Goal: Task Accomplishment & Management: Complete application form

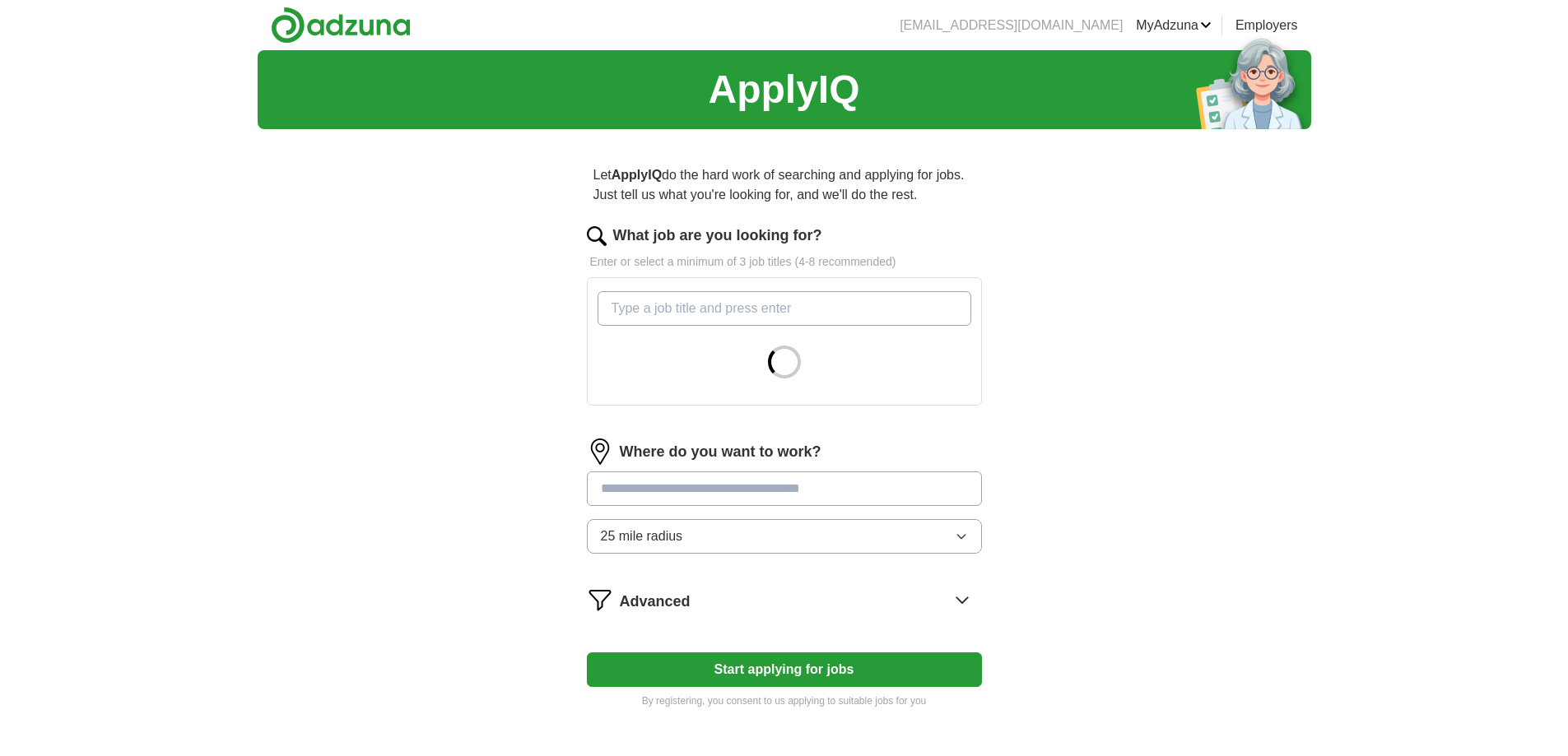
click at [678, 313] on input "What job are you looking for?" at bounding box center [784, 308] width 374 height 34
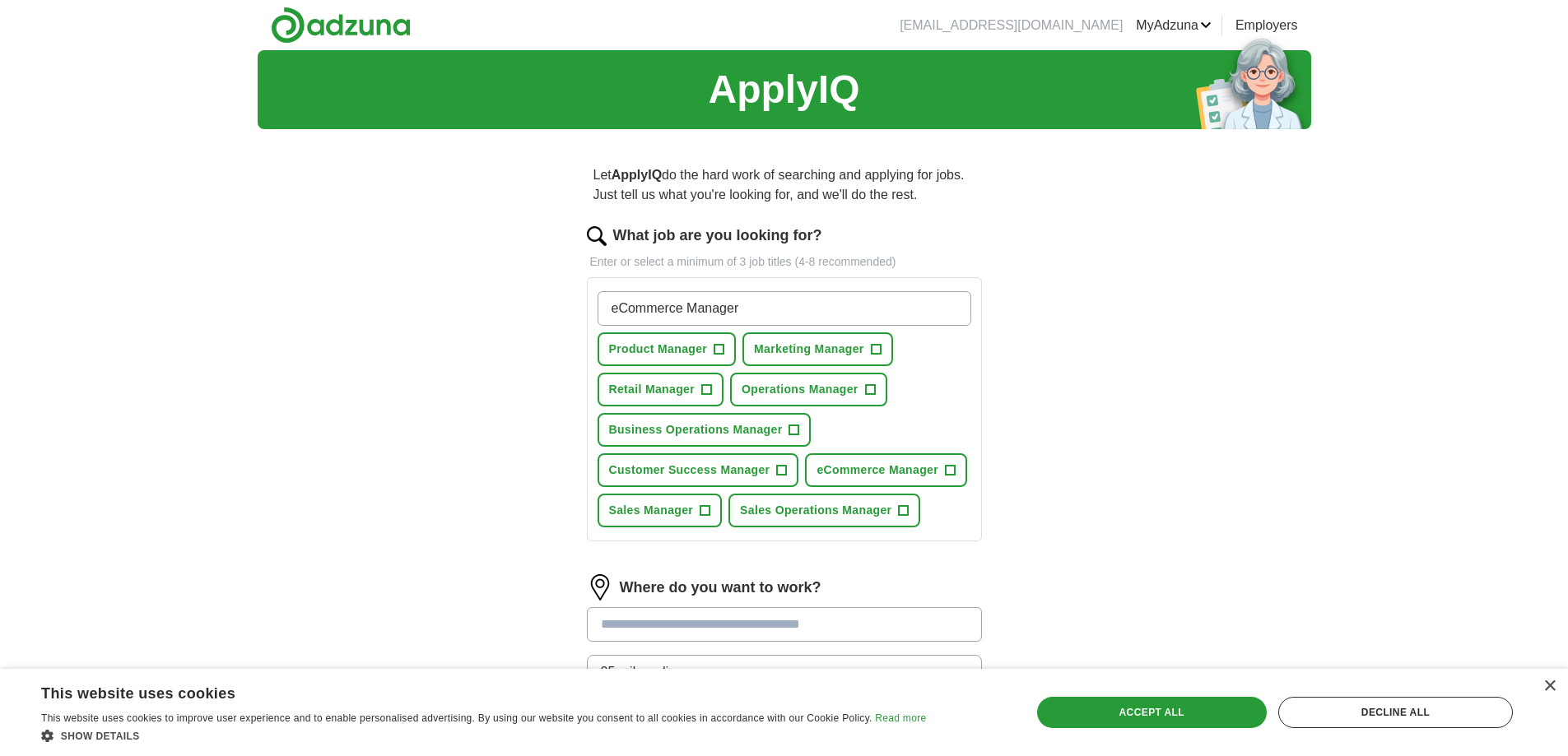
type input "eCommerce Manager"
click at [779, 438] on span "Business Operations Manager" at bounding box center [696, 430] width 174 height 18
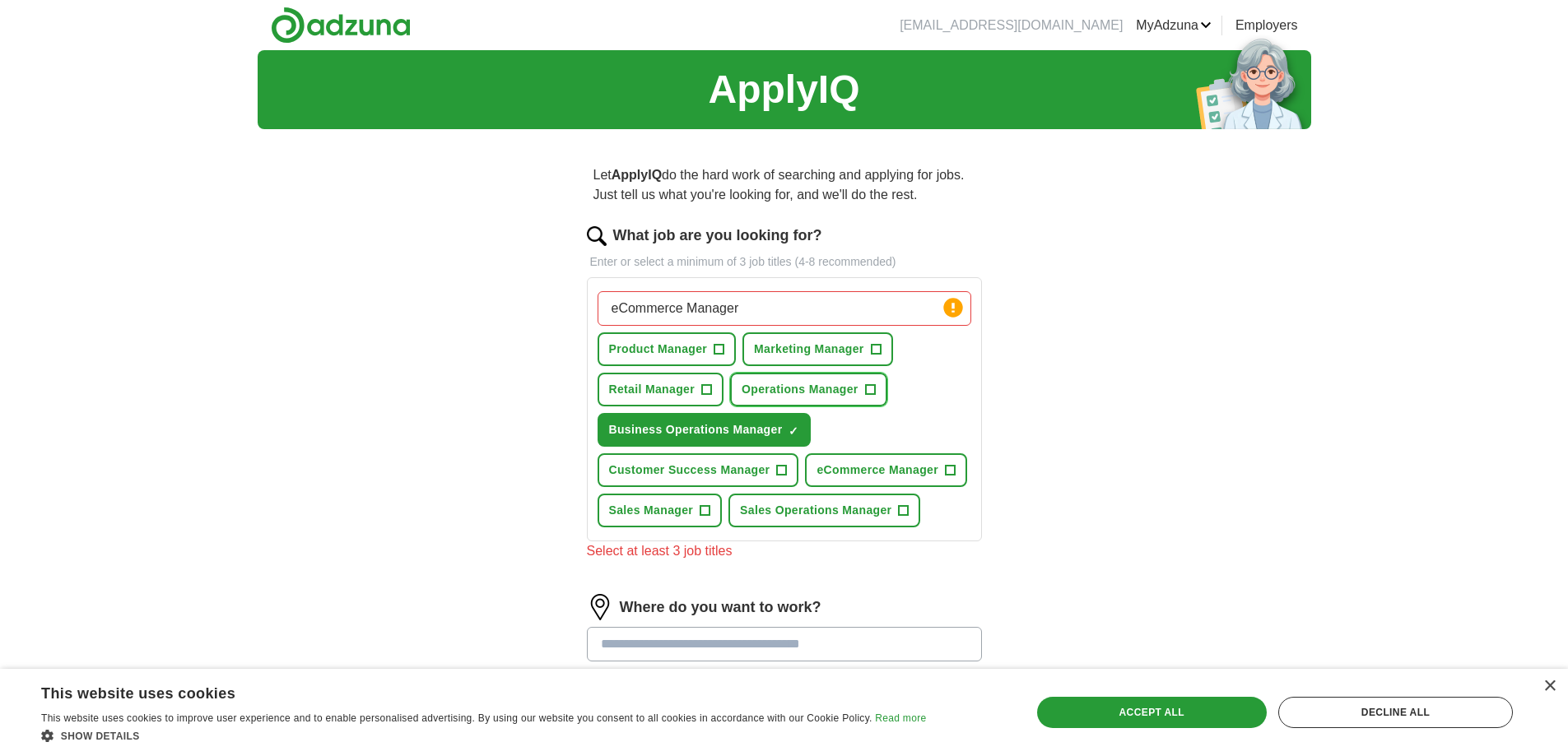
click at [840, 389] on span "Operations Manager" at bounding box center [799, 390] width 117 height 18
click at [908, 463] on span "eCommerce Manager" at bounding box center [878, 470] width 122 height 18
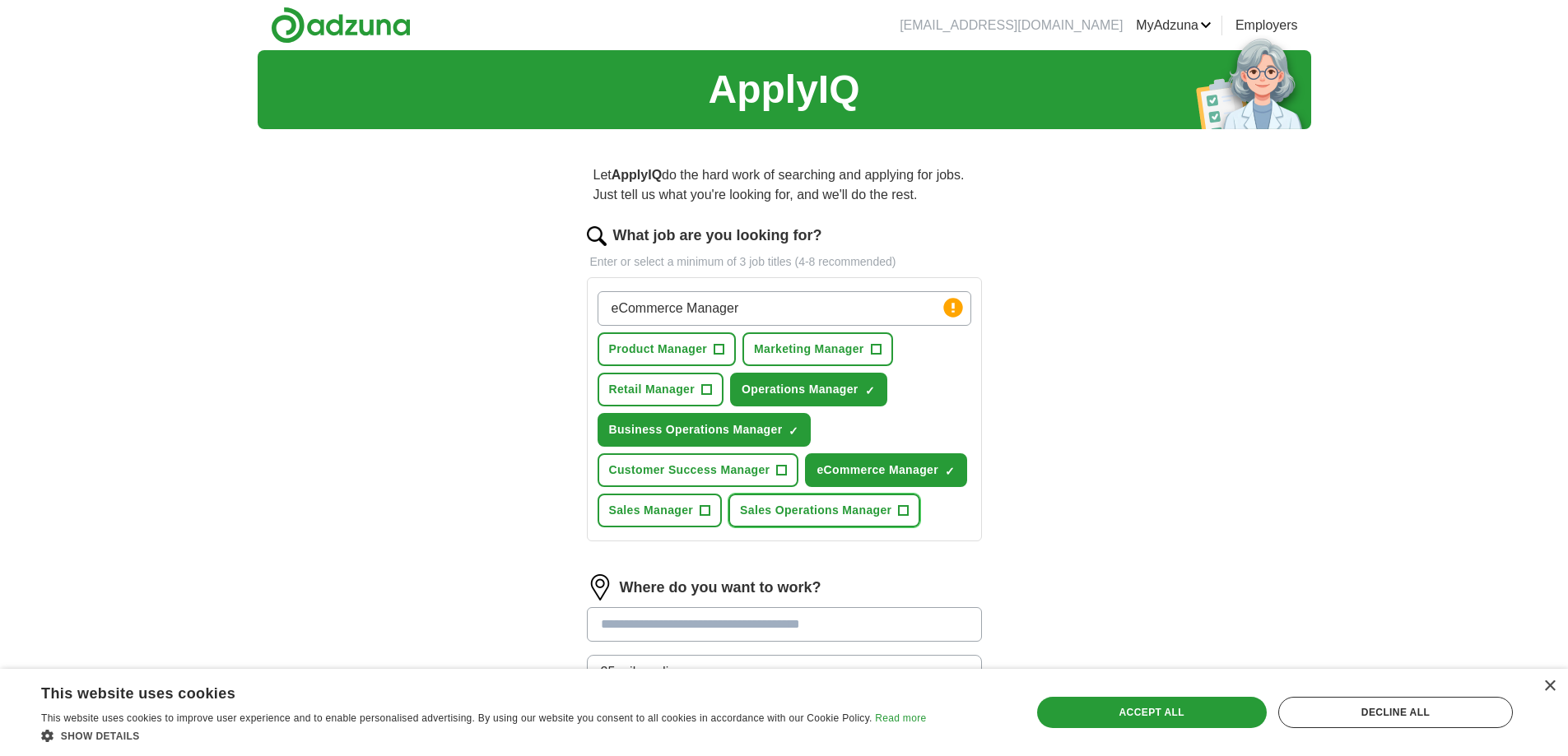
click at [880, 513] on span "Sales Operations Manager" at bounding box center [816, 510] width 151 height 18
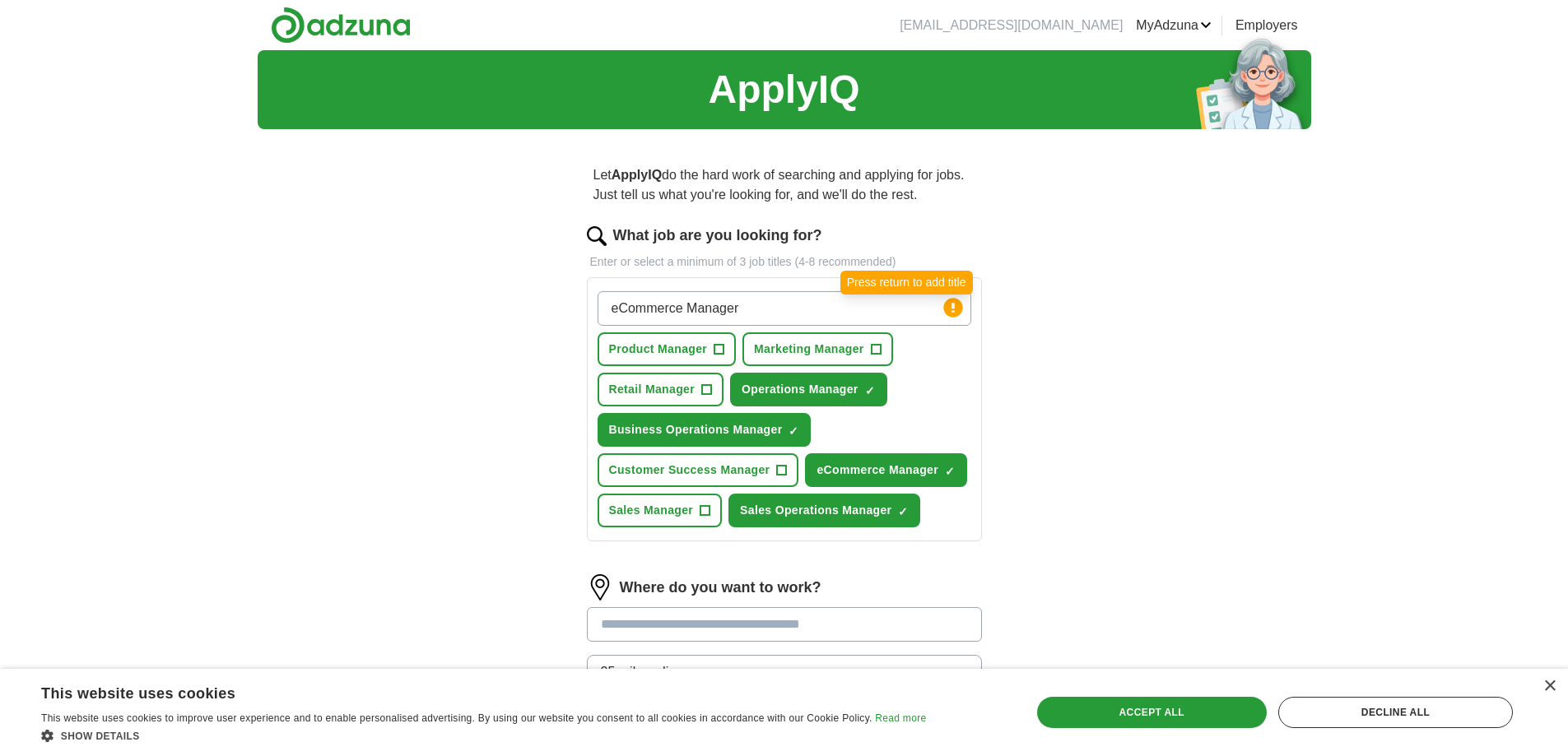
click at [954, 309] on circle at bounding box center [952, 307] width 19 height 19
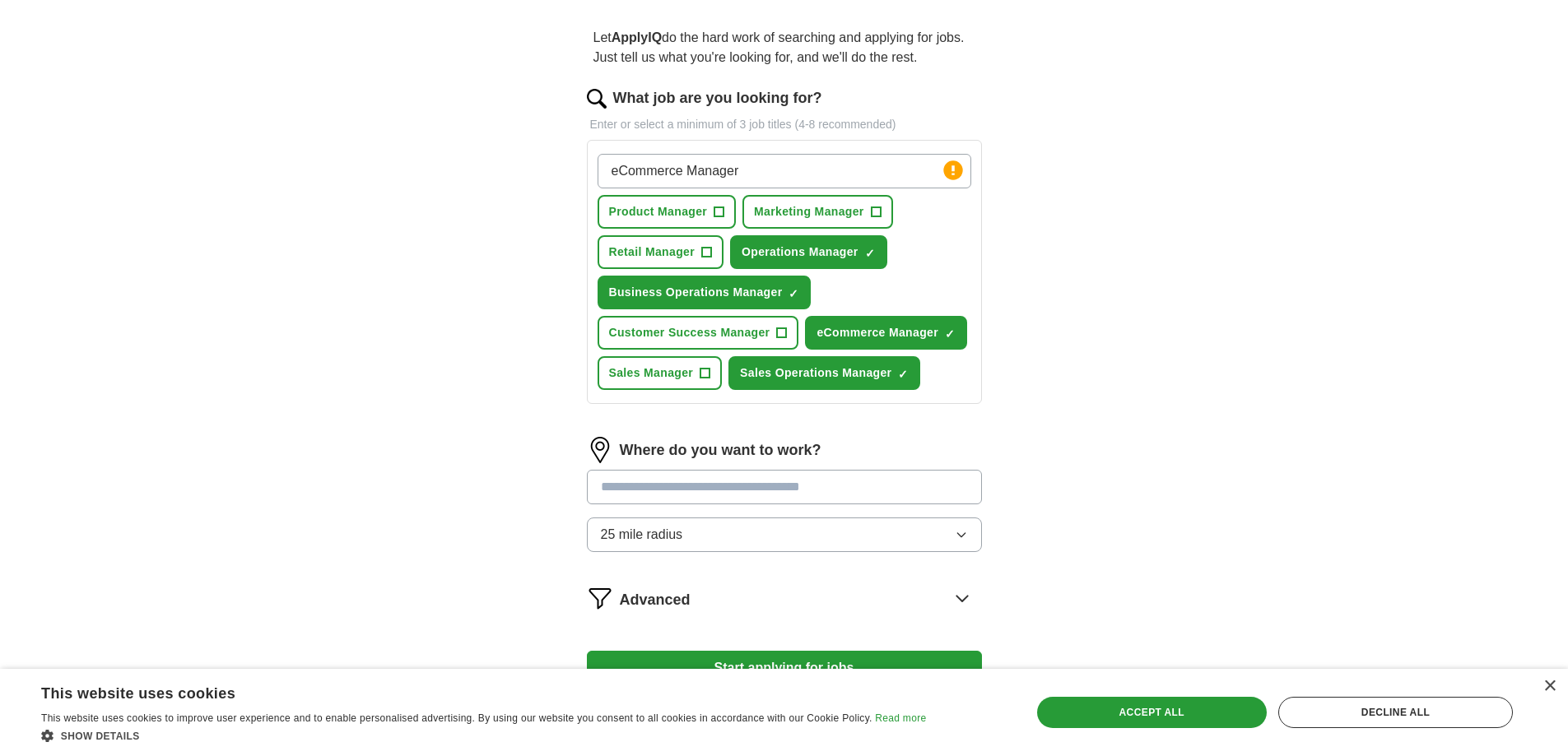
click at [673, 483] on input "text" at bounding box center [784, 486] width 395 height 34
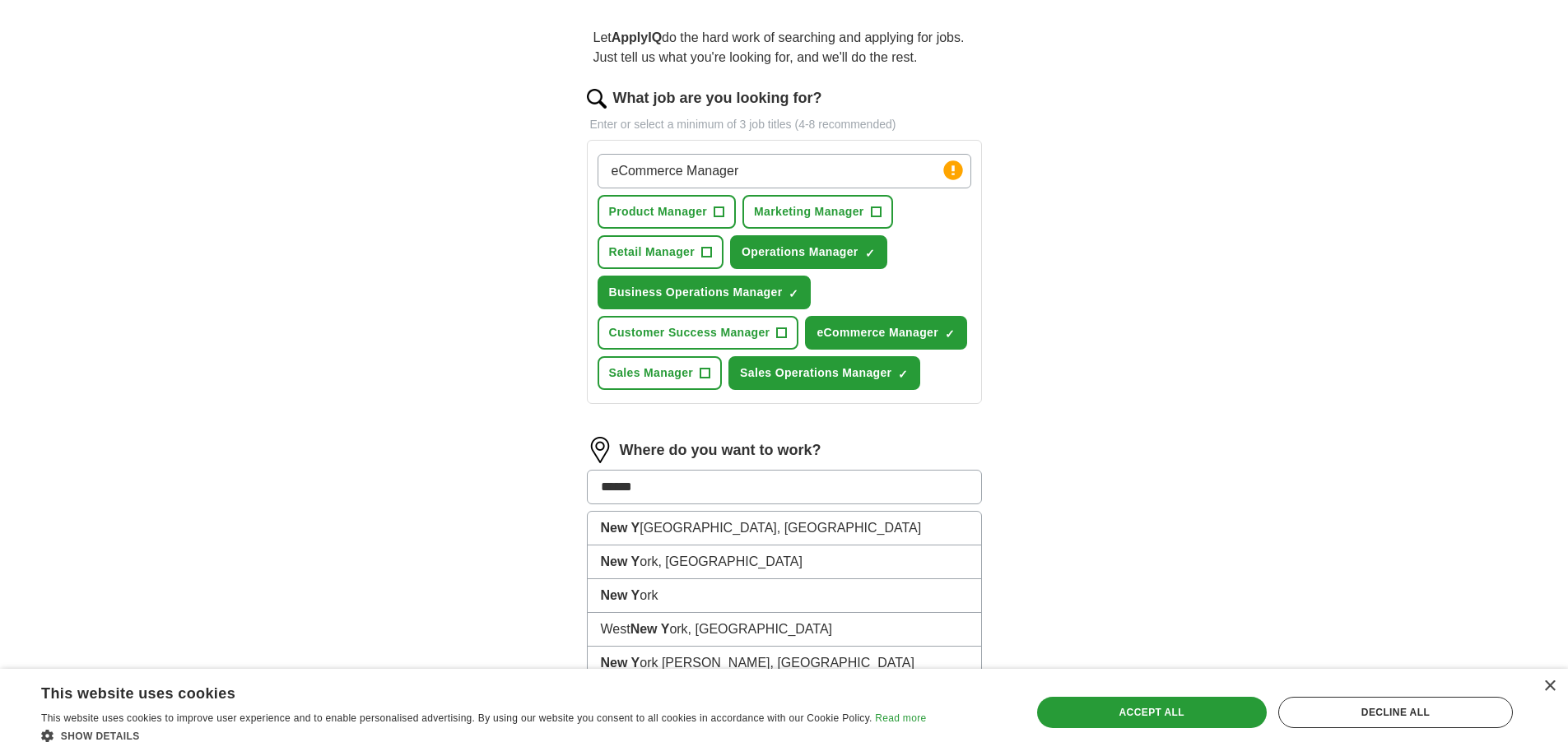
type input "*******"
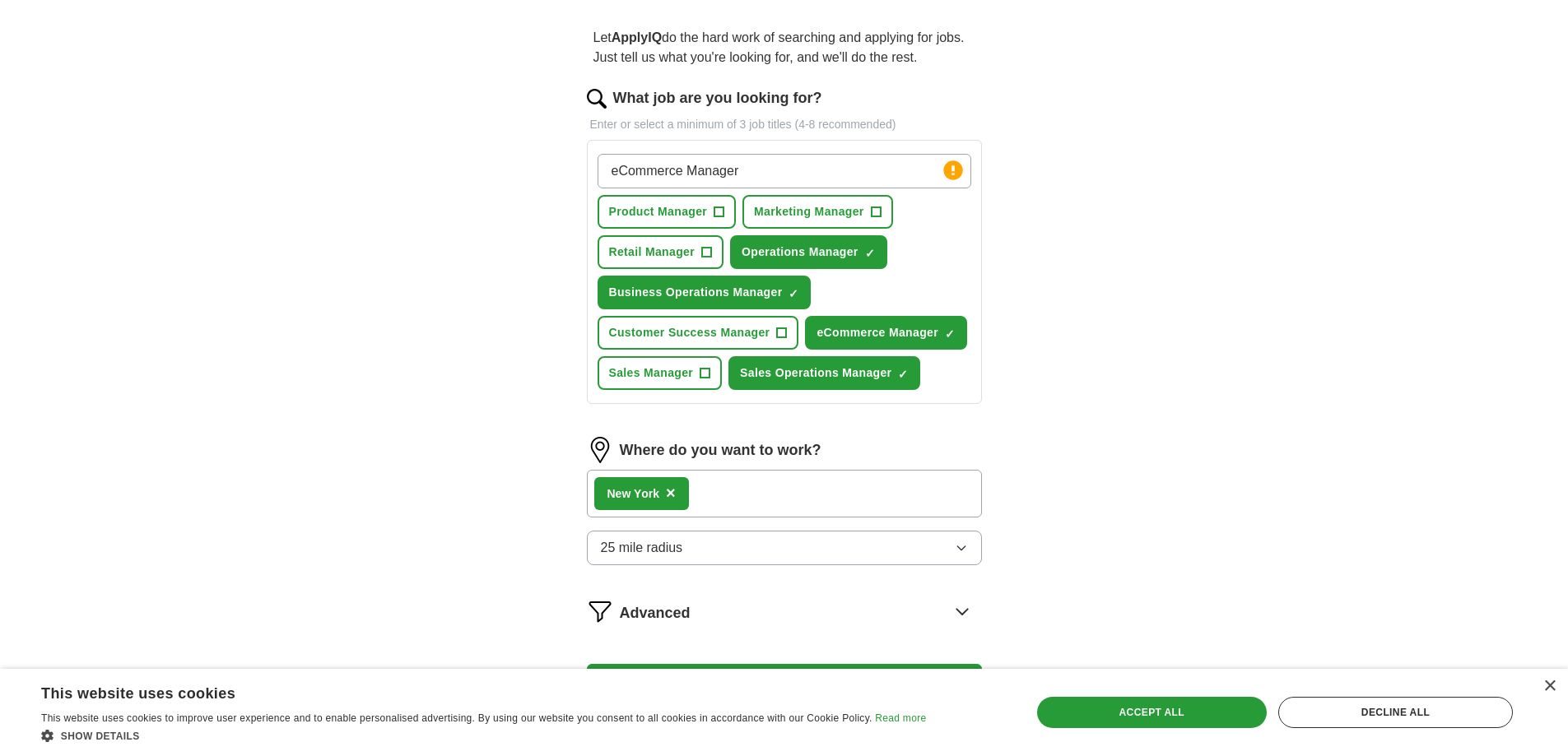
click at [722, 497] on div "New Y ork ×" at bounding box center [784, 494] width 395 height 48
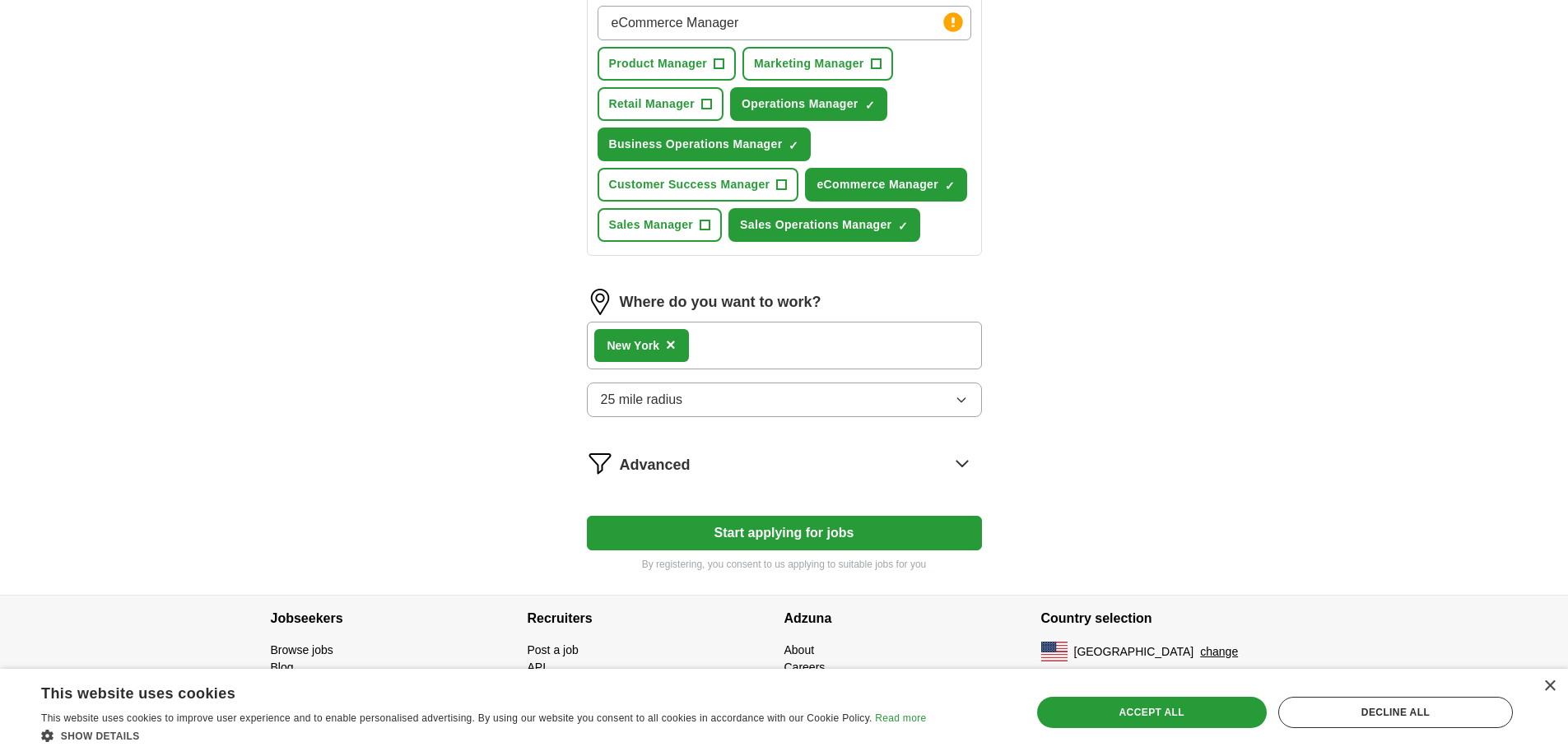
scroll to position [291, 0]
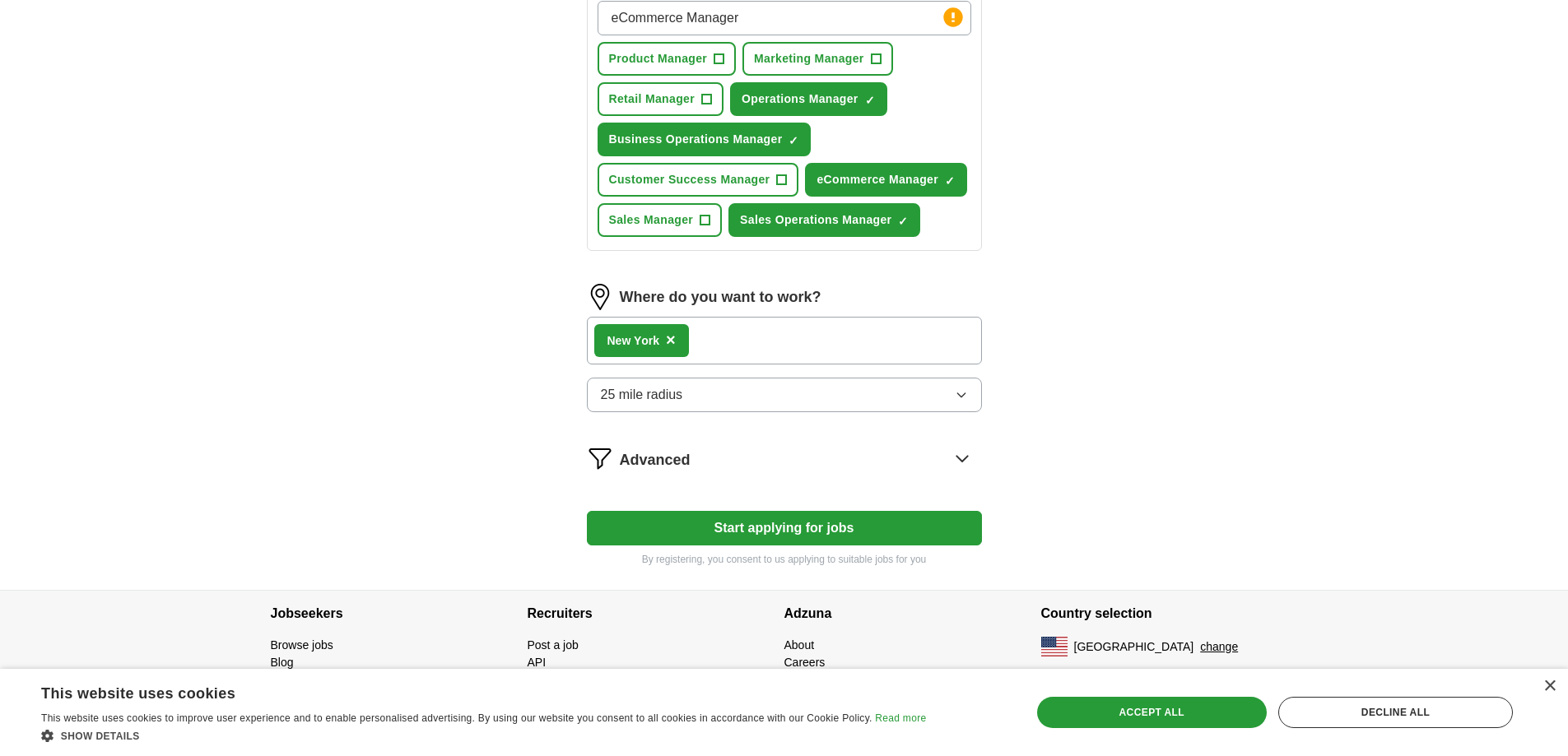
click at [673, 342] on span "×" at bounding box center [670, 340] width 10 height 18
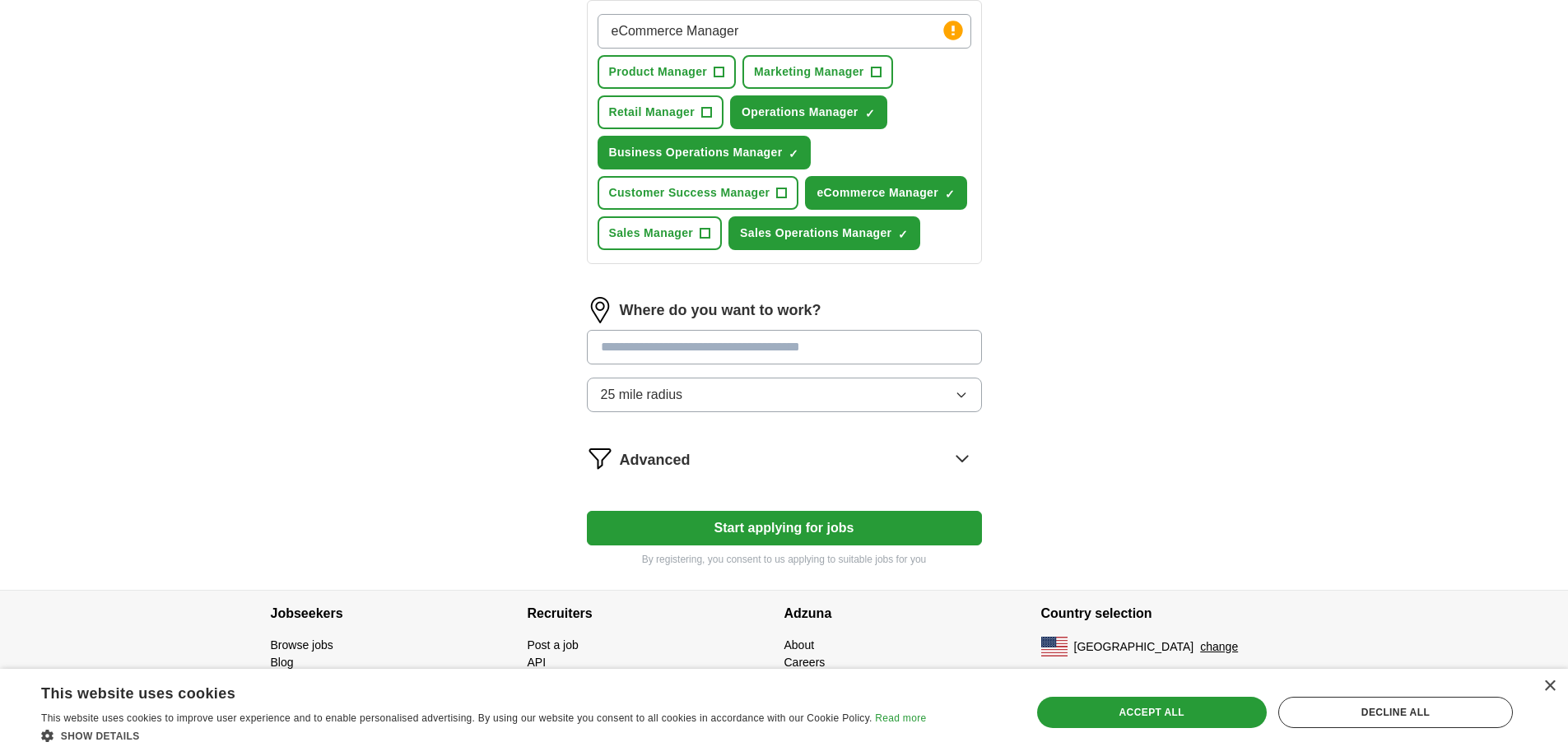
click at [658, 348] on input "text" at bounding box center [784, 347] width 395 height 34
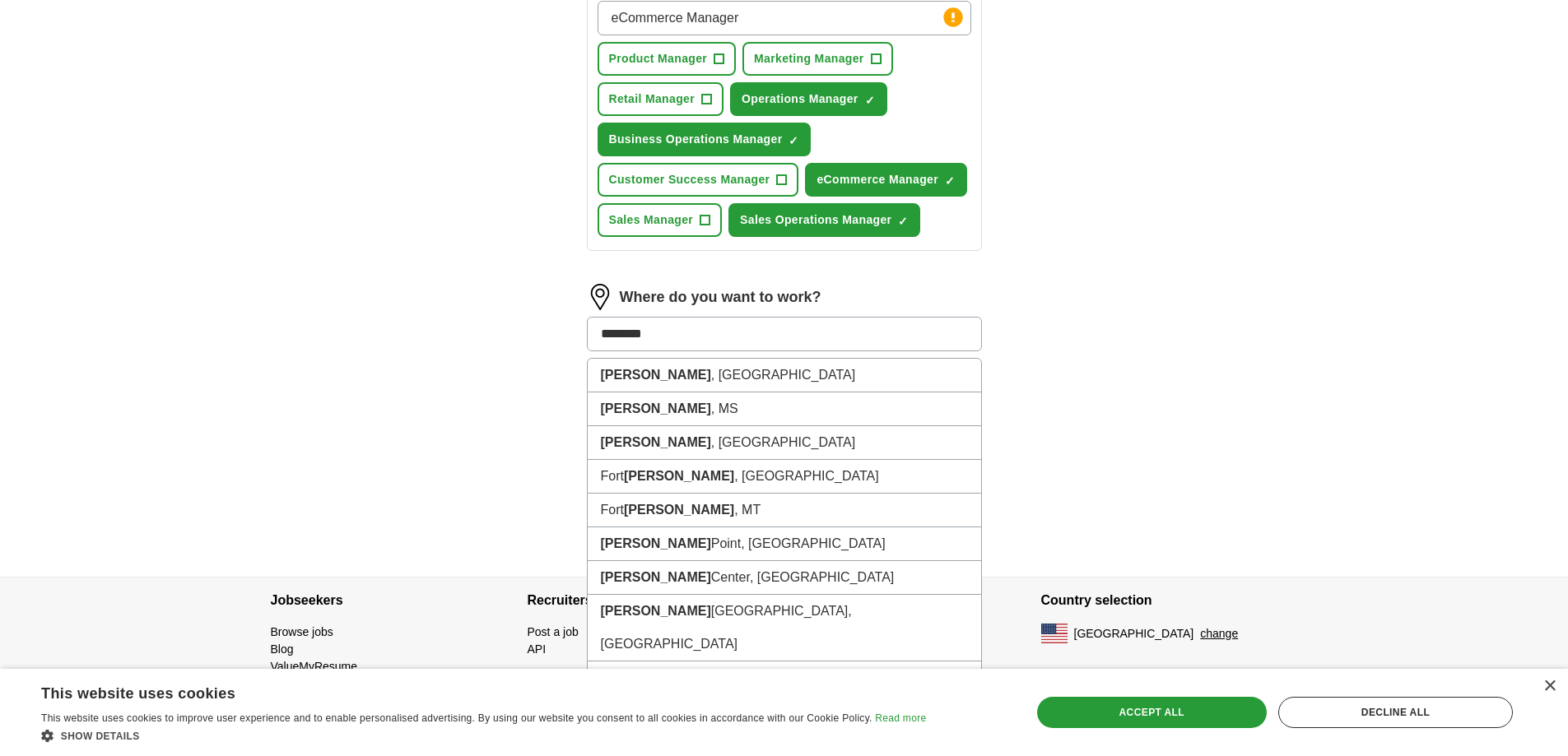
type input "*********"
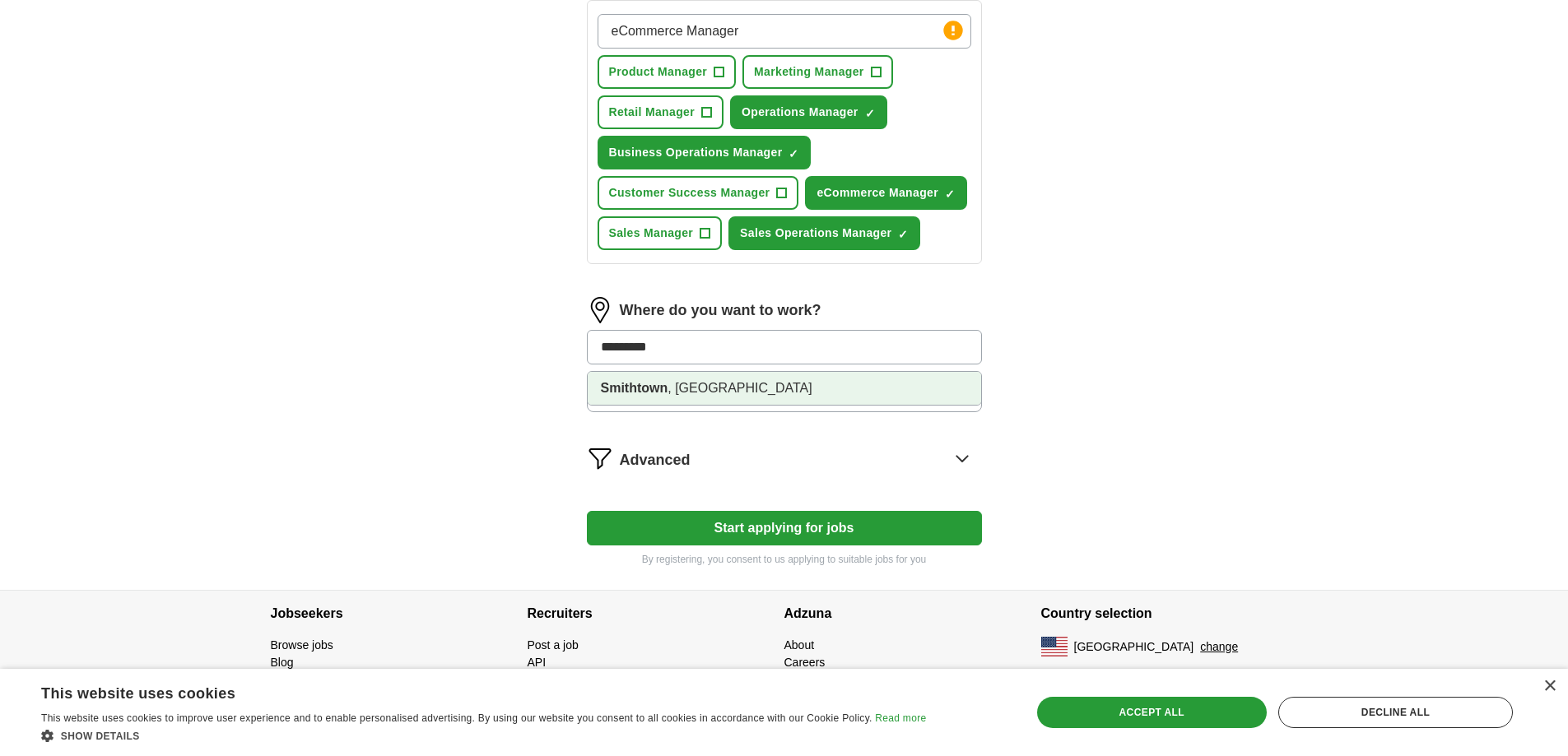
click at [656, 381] on strong "Smithtown" at bounding box center [634, 388] width 67 height 14
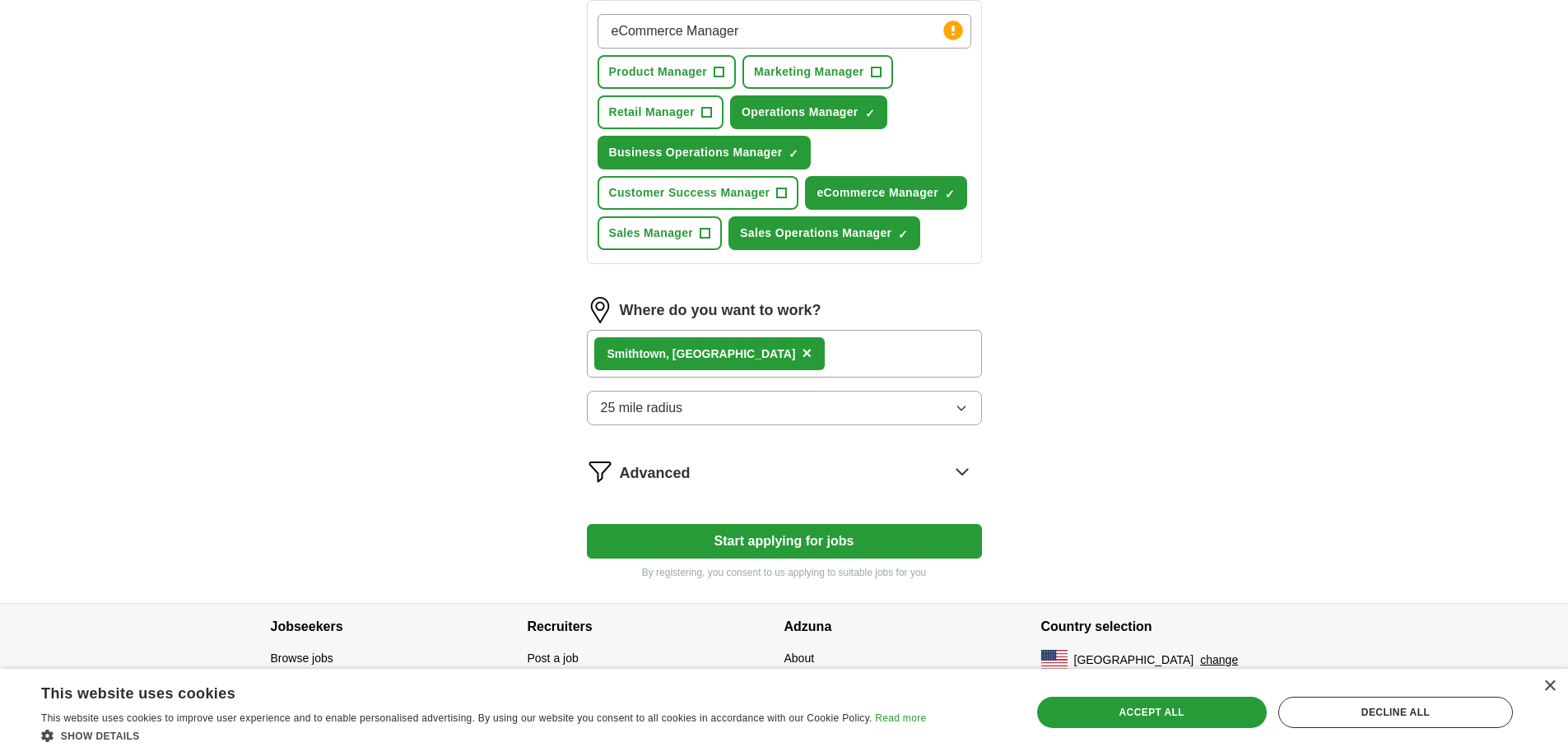
click at [968, 407] on button "25 mile radius" at bounding box center [784, 408] width 395 height 34
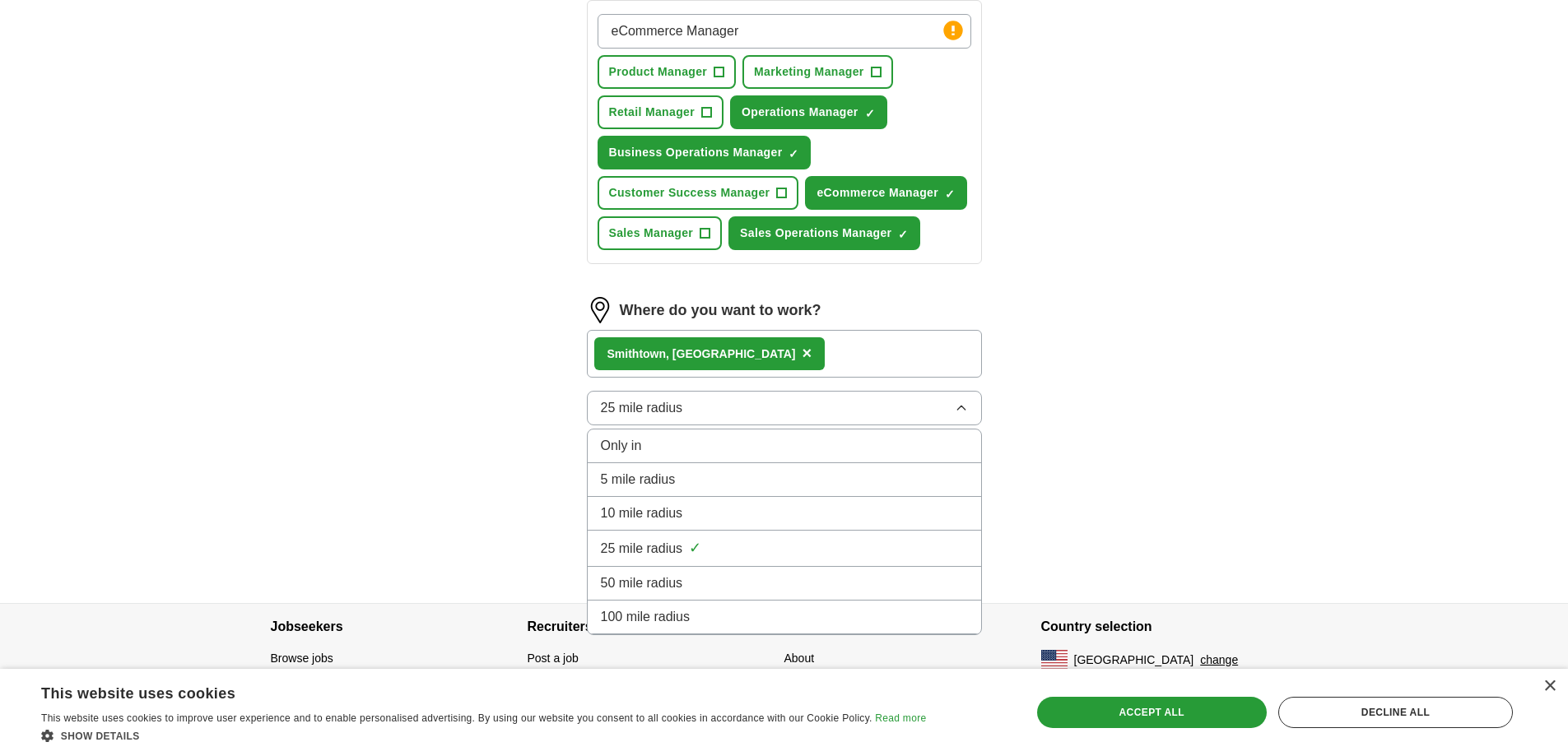
click at [625, 579] on span "50 mile radius" at bounding box center [641, 583] width 82 height 19
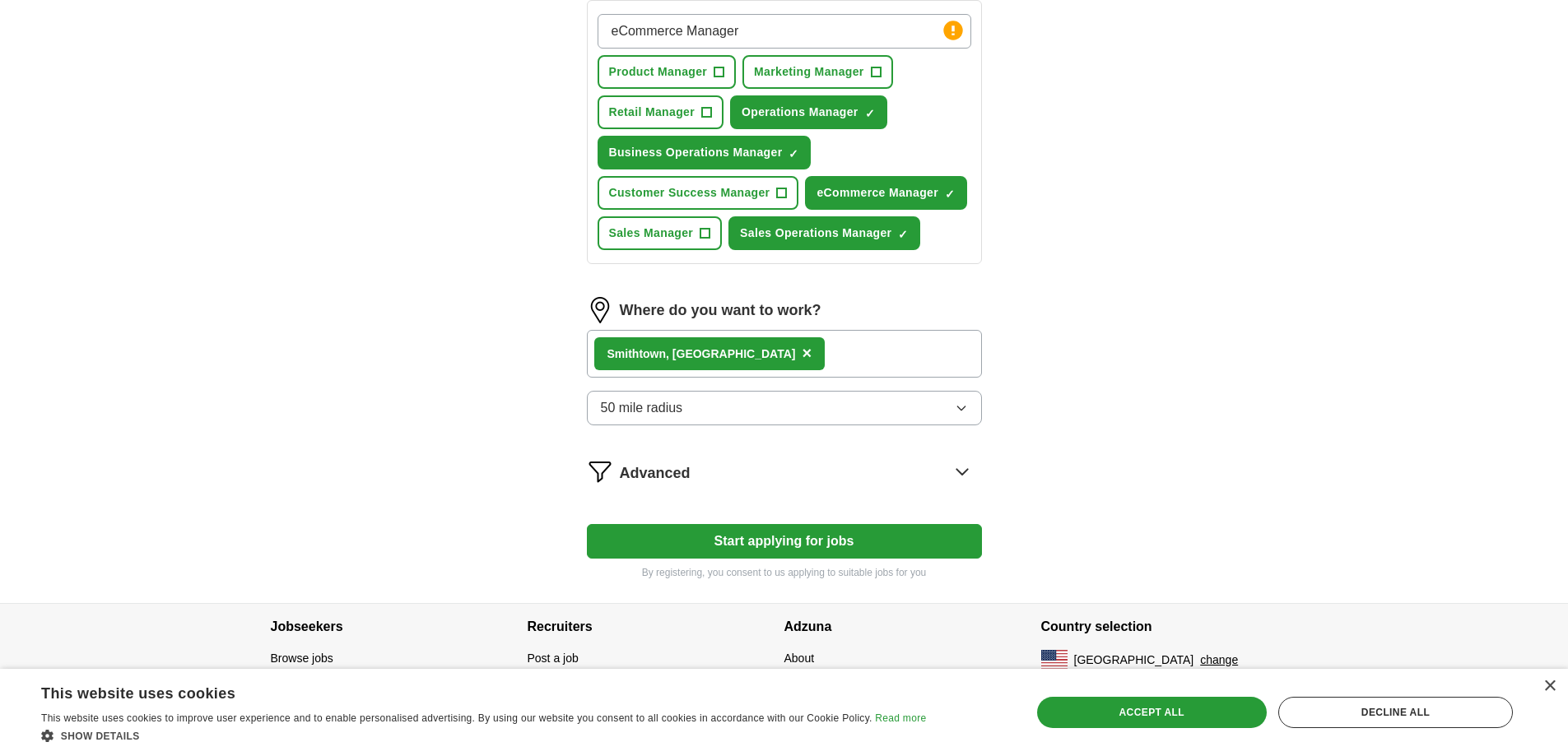
click at [1263, 383] on div "ApplyIQ Let ApplyIQ do the hard work of searching and applying for jobs. Just t…" at bounding box center [784, 188] width 1053 height 831
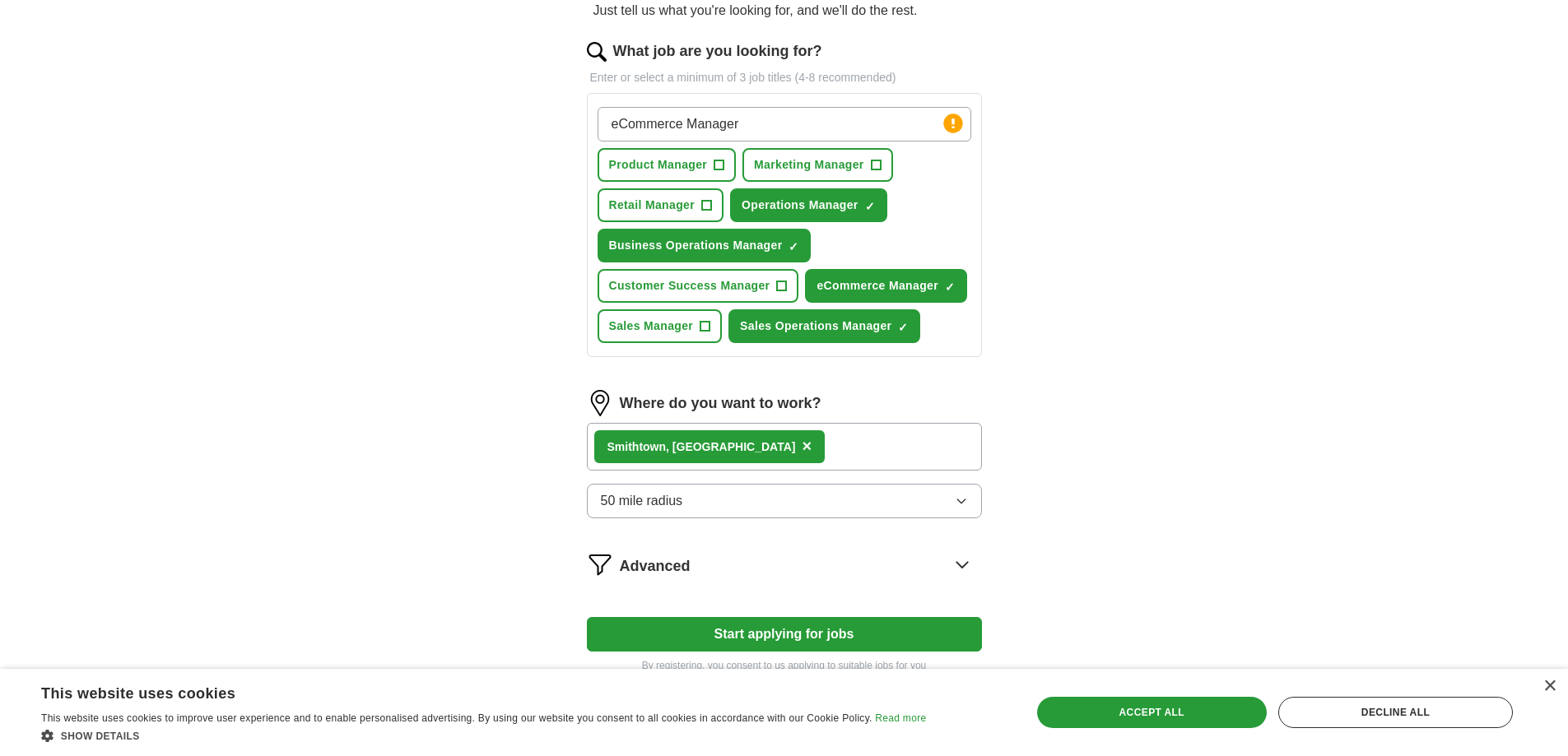
scroll to position [291, 0]
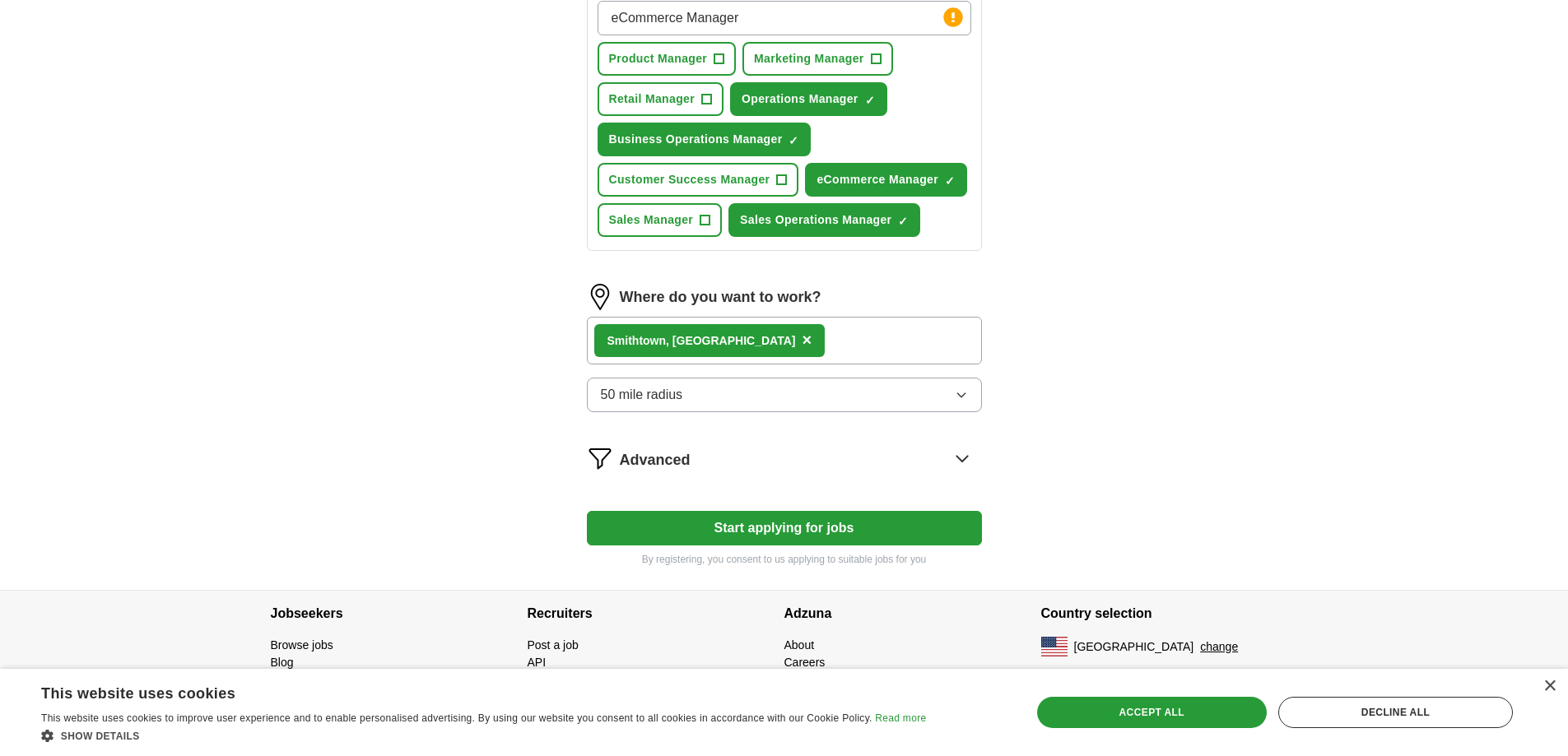
click at [840, 525] on button "Start applying for jobs" at bounding box center [784, 528] width 395 height 34
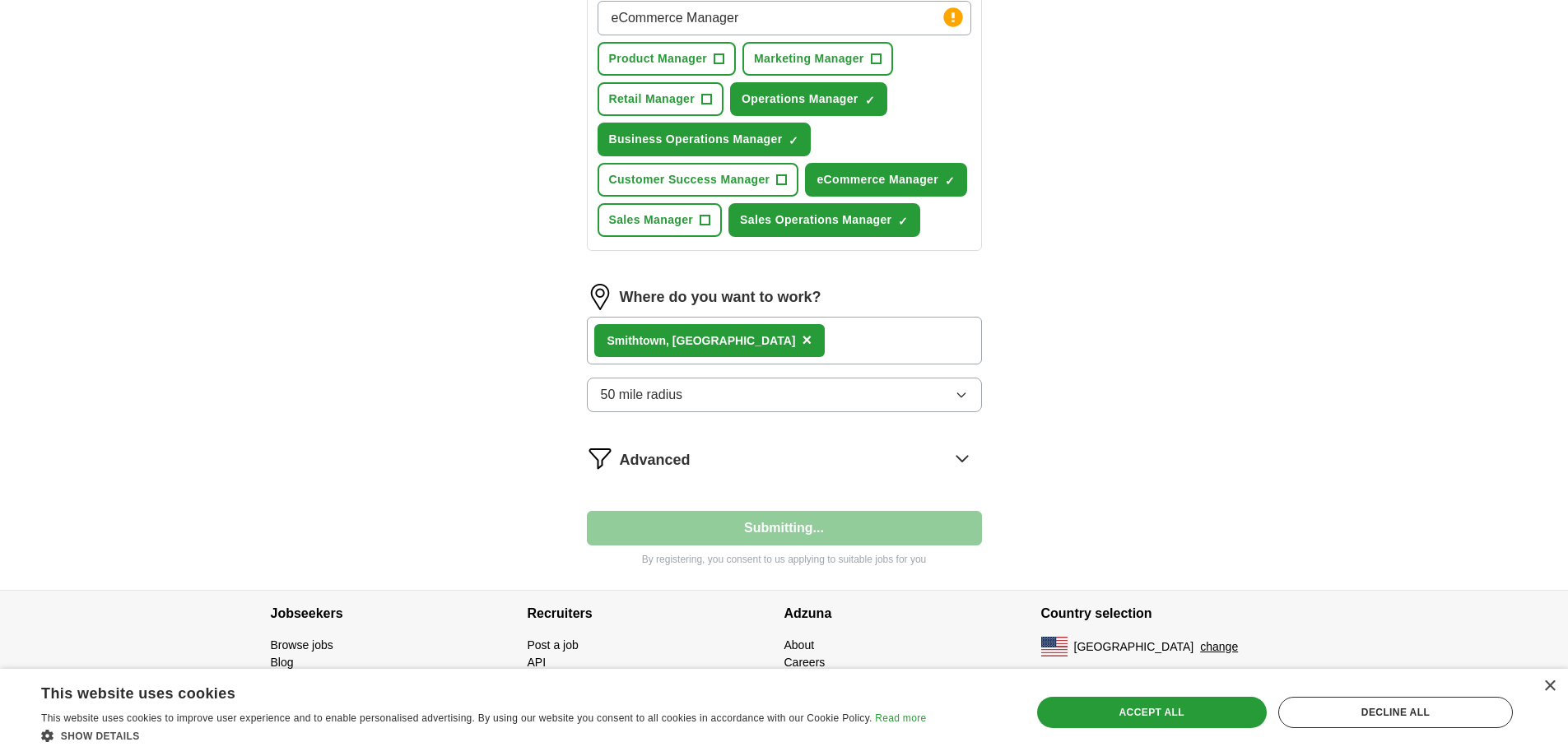
select select "**"
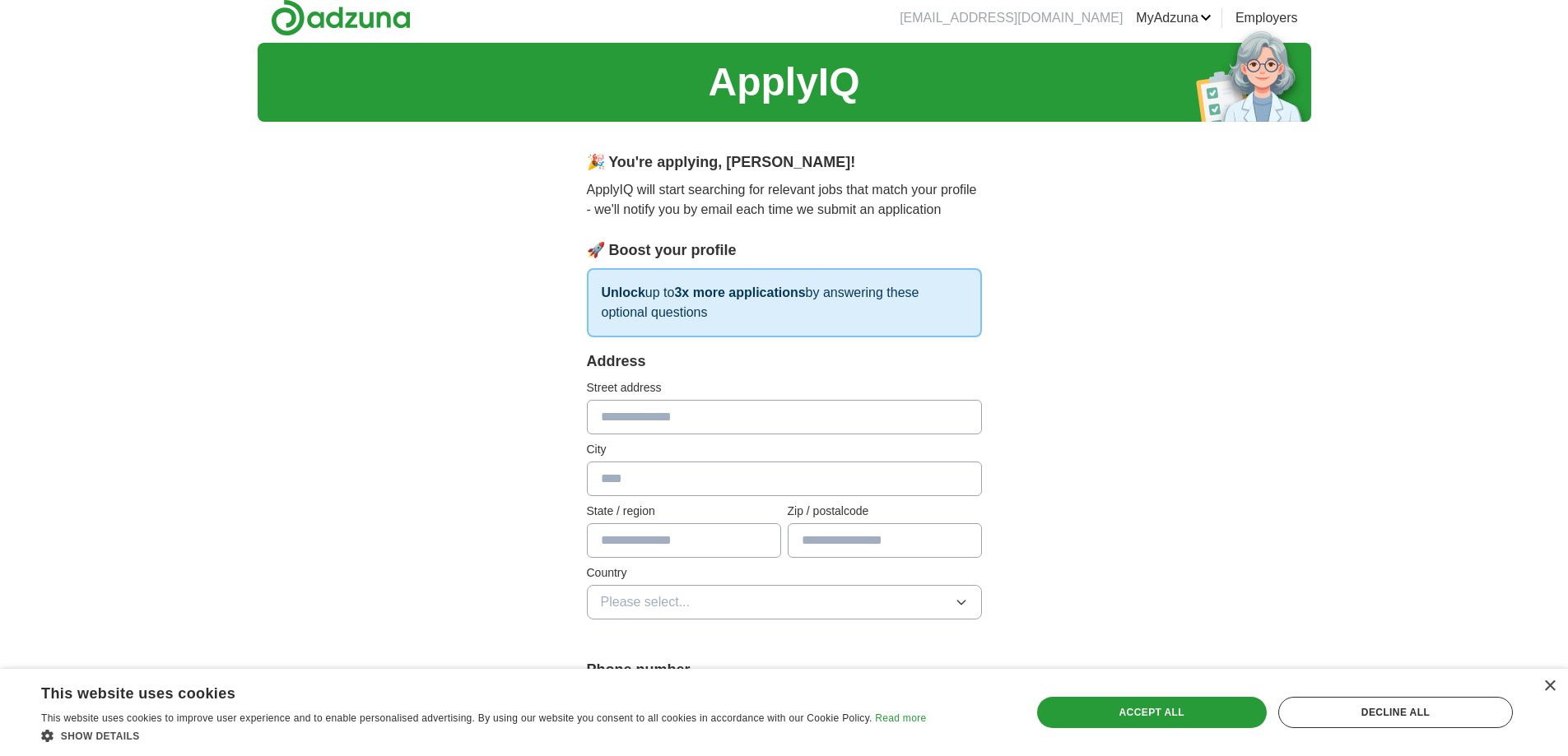
scroll to position [0, 0]
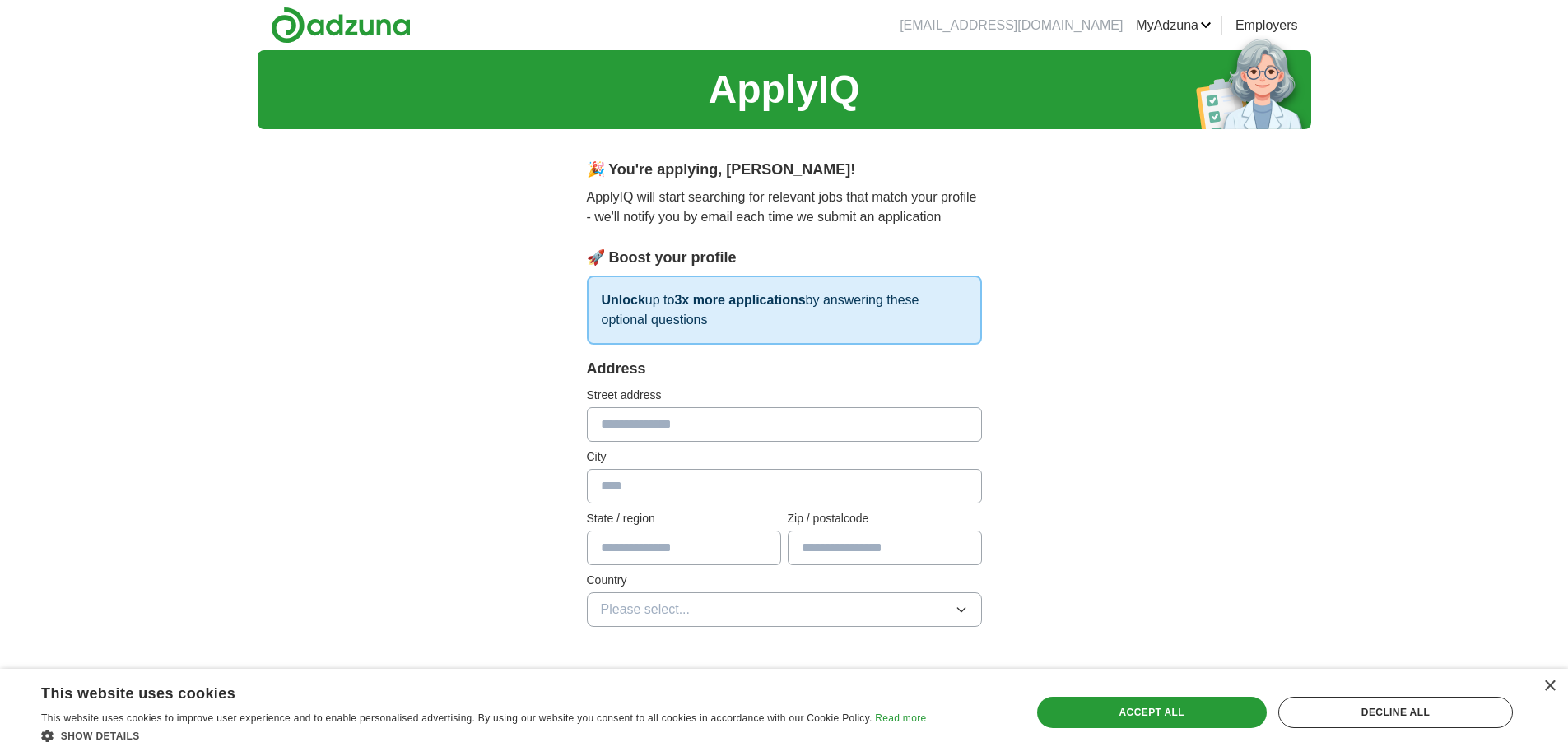
click at [645, 422] on input "text" at bounding box center [784, 424] width 395 height 34
type input "**********"
type input "*********"
type input "**"
type input "*****"
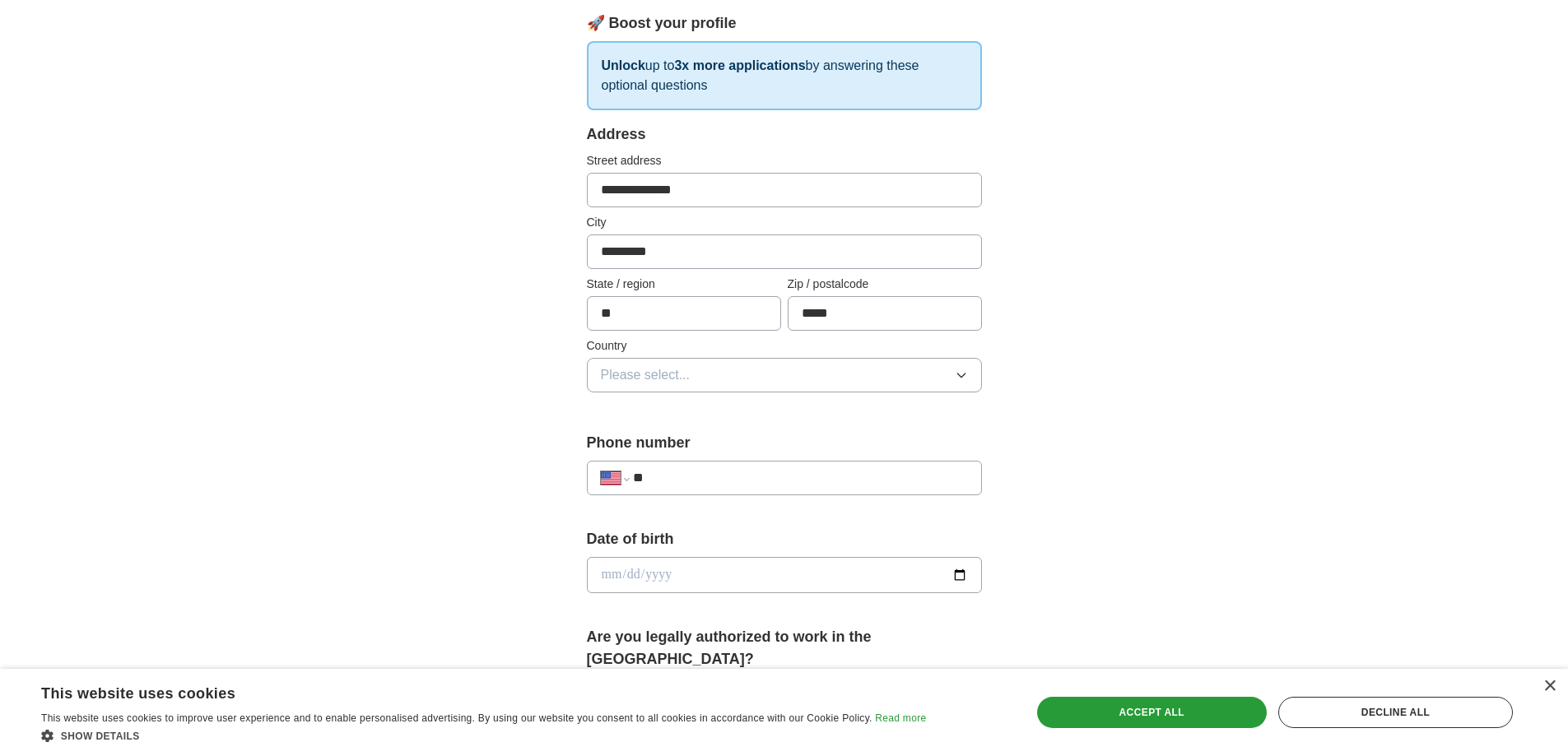
scroll to position [274, 0]
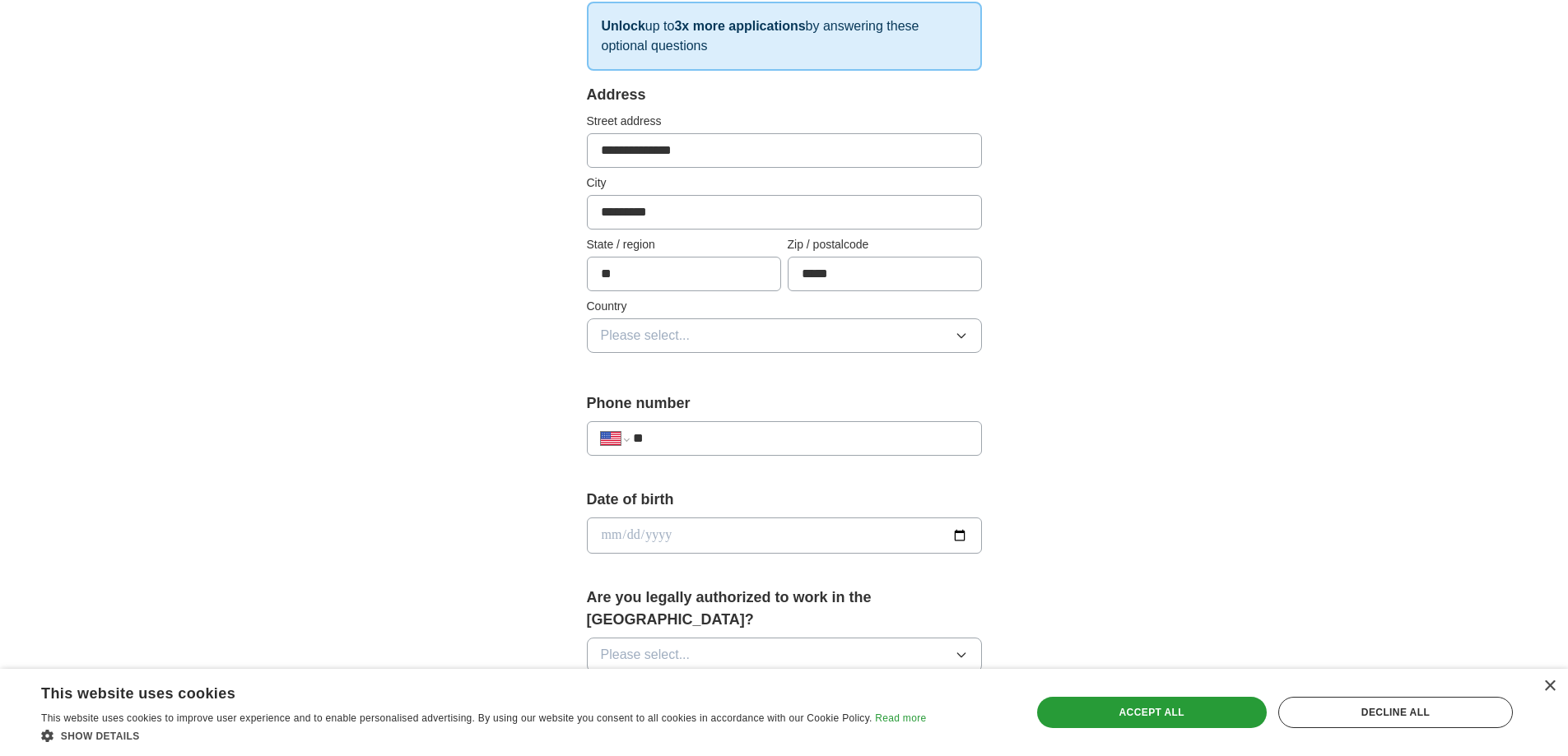
click at [969, 338] on button "Please select..." at bounding box center [784, 335] width 395 height 34
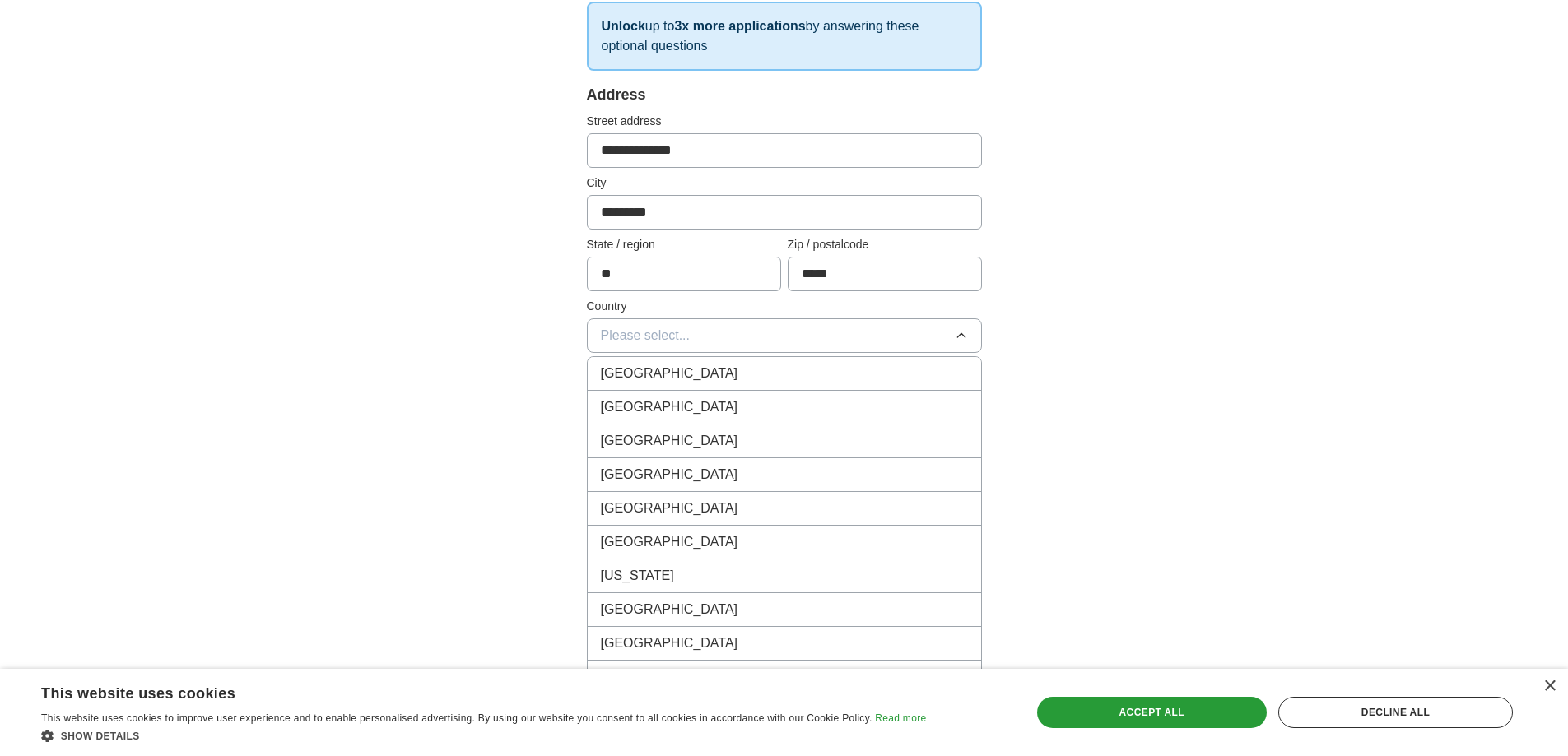
click at [691, 399] on div "[GEOGRAPHIC_DATA]" at bounding box center [784, 407] width 367 height 19
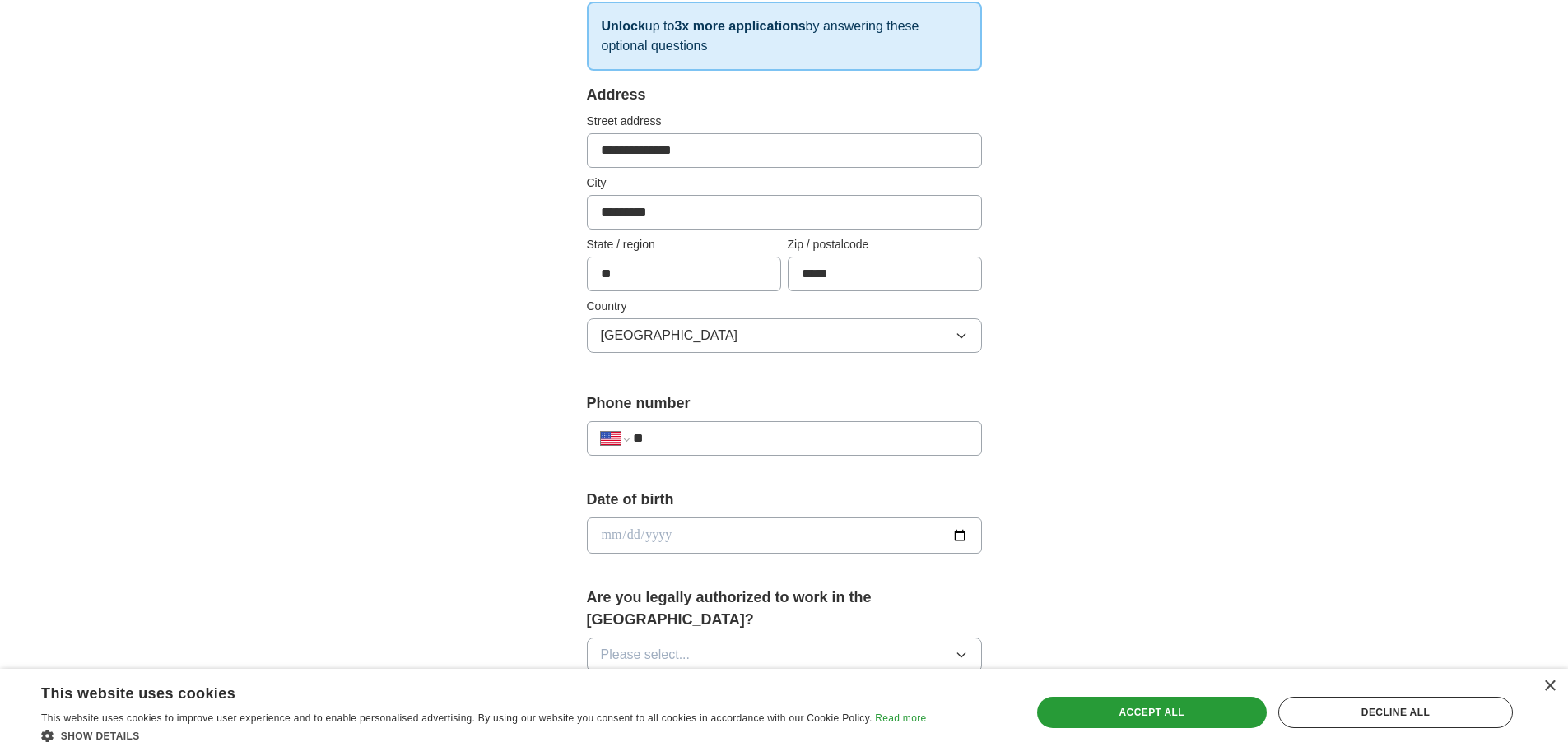
click at [1101, 368] on div "**********" at bounding box center [784, 525] width 1053 height 1499
click at [707, 433] on input "**" at bounding box center [800, 438] width 334 height 19
type input "**********"
click at [963, 539] on input "date" at bounding box center [784, 535] width 395 height 36
type input "**********"
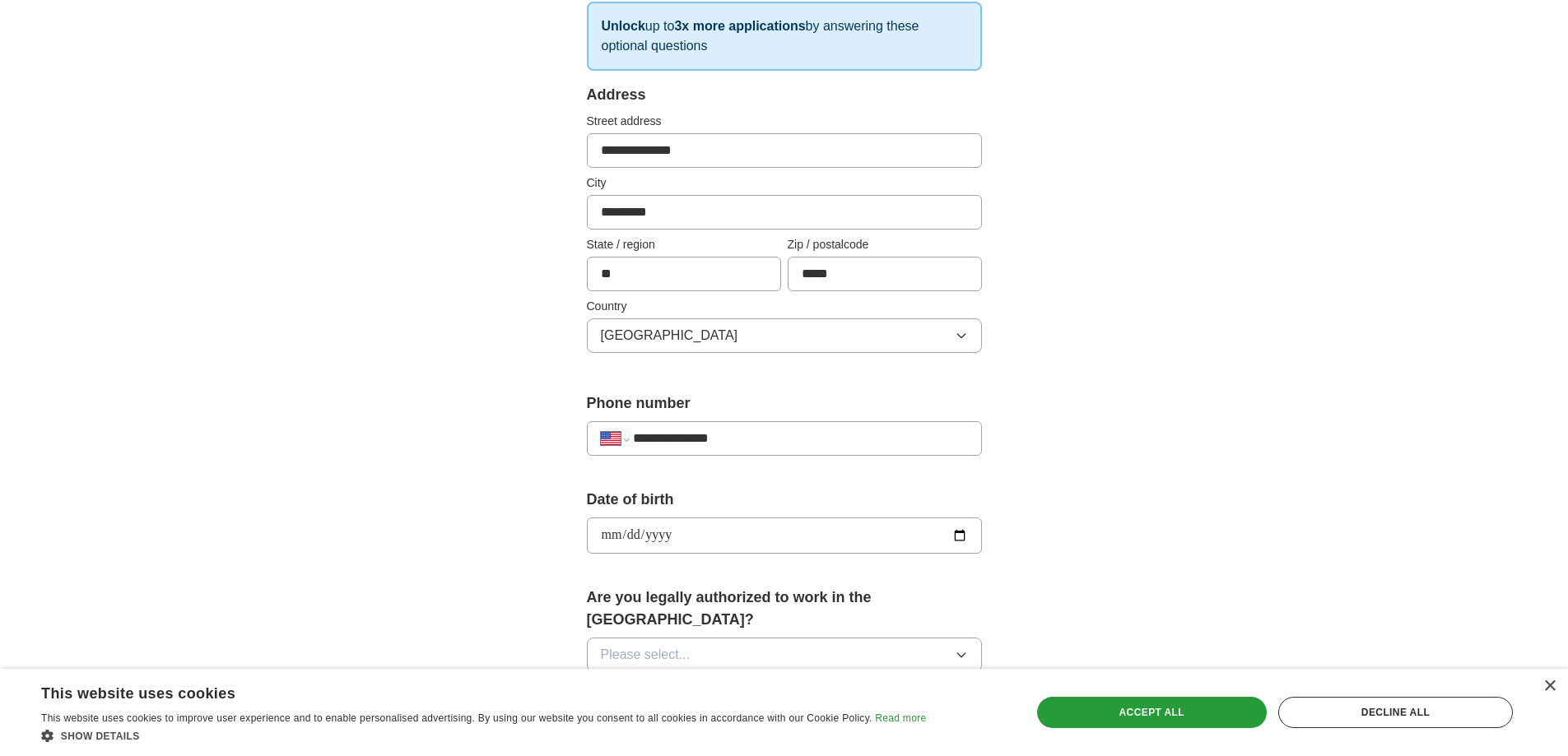
click at [1152, 403] on div "**********" at bounding box center [784, 525] width 1053 height 1499
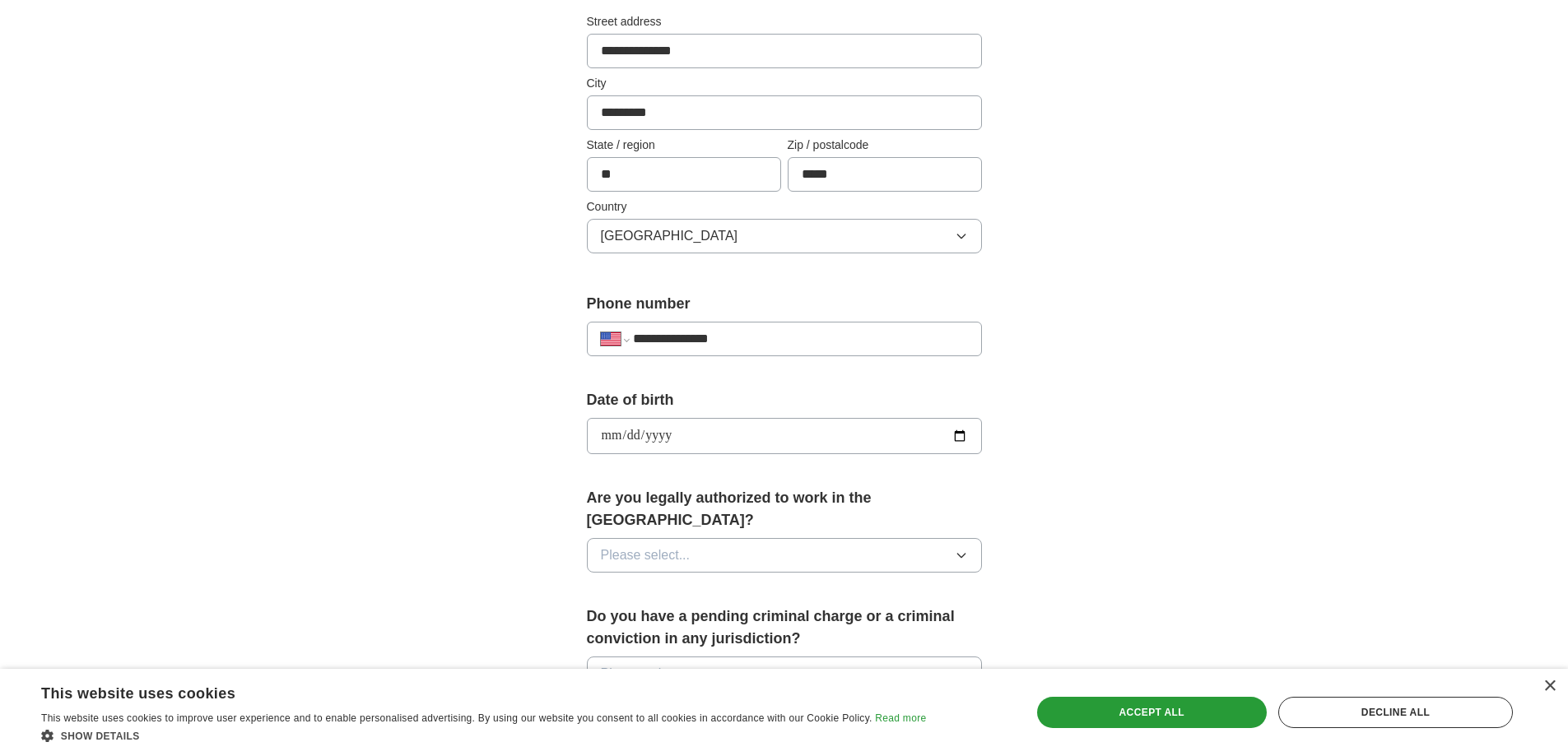
scroll to position [412, 0]
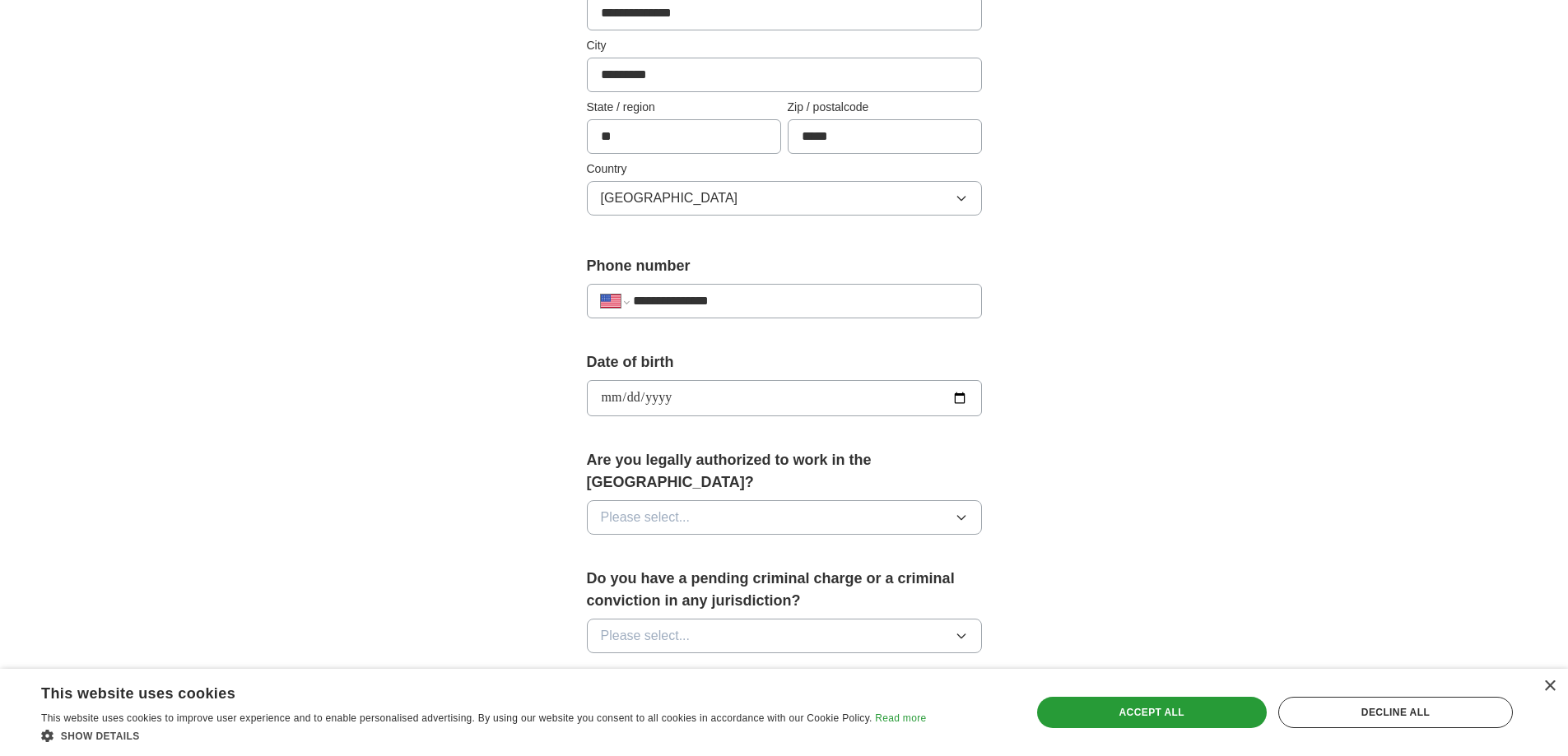
click at [962, 511] on icon "button" at bounding box center [961, 518] width 13 height 13
click at [657, 546] on div "Yes" at bounding box center [784, 555] width 367 height 19
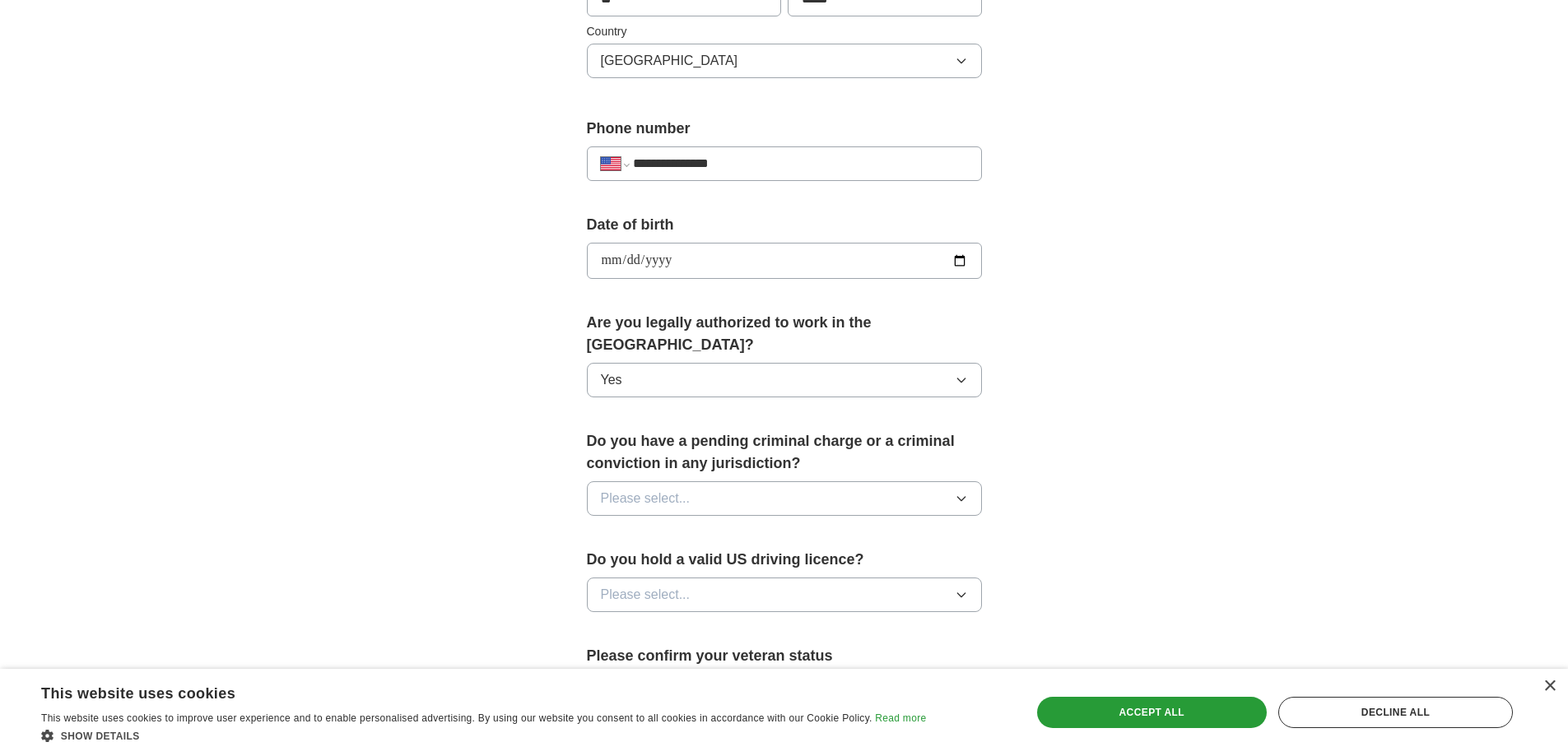
click at [760, 486] on button "Please select..." at bounding box center [784, 498] width 395 height 34
click at [631, 560] on div "No" at bounding box center [784, 570] width 367 height 19
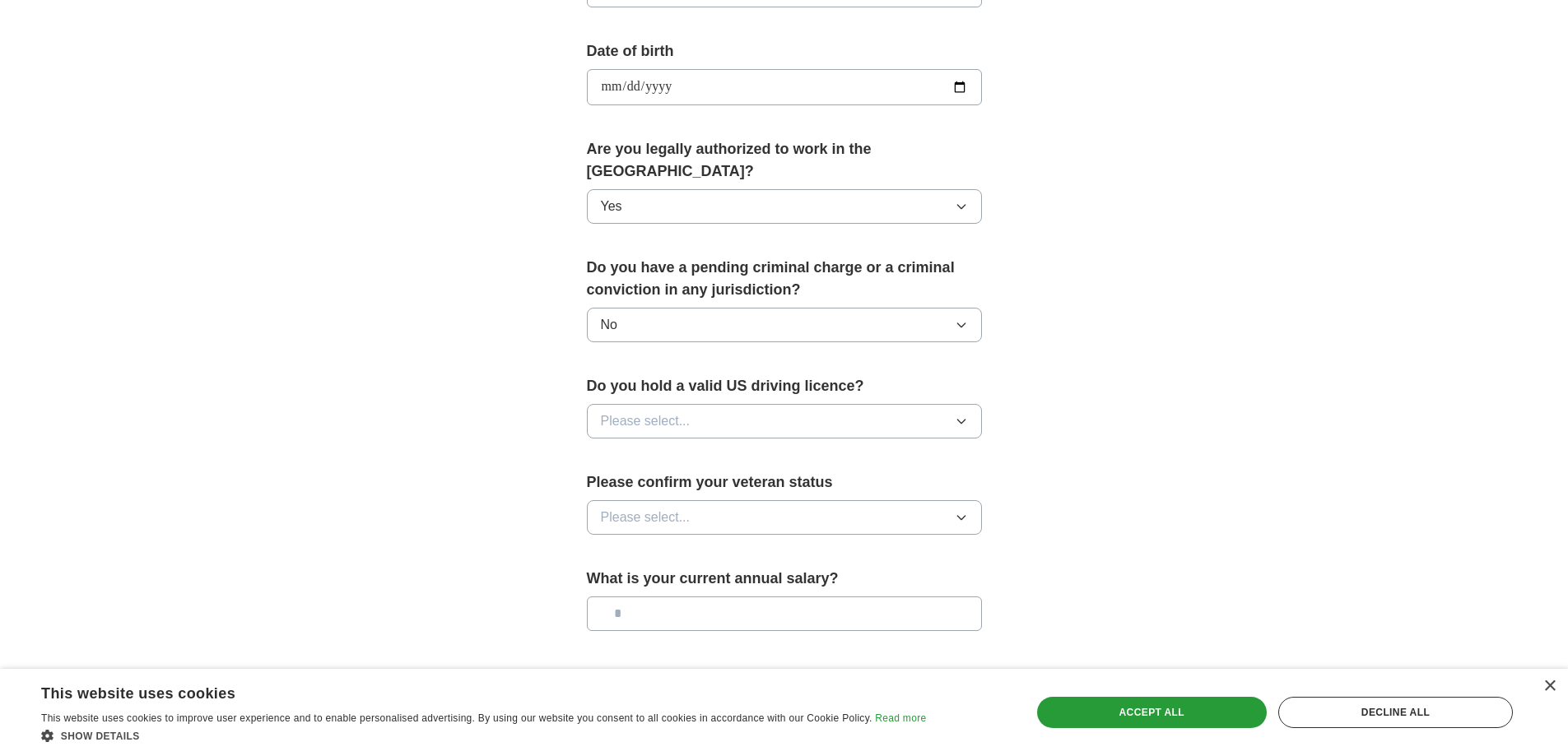
scroll to position [823, 0]
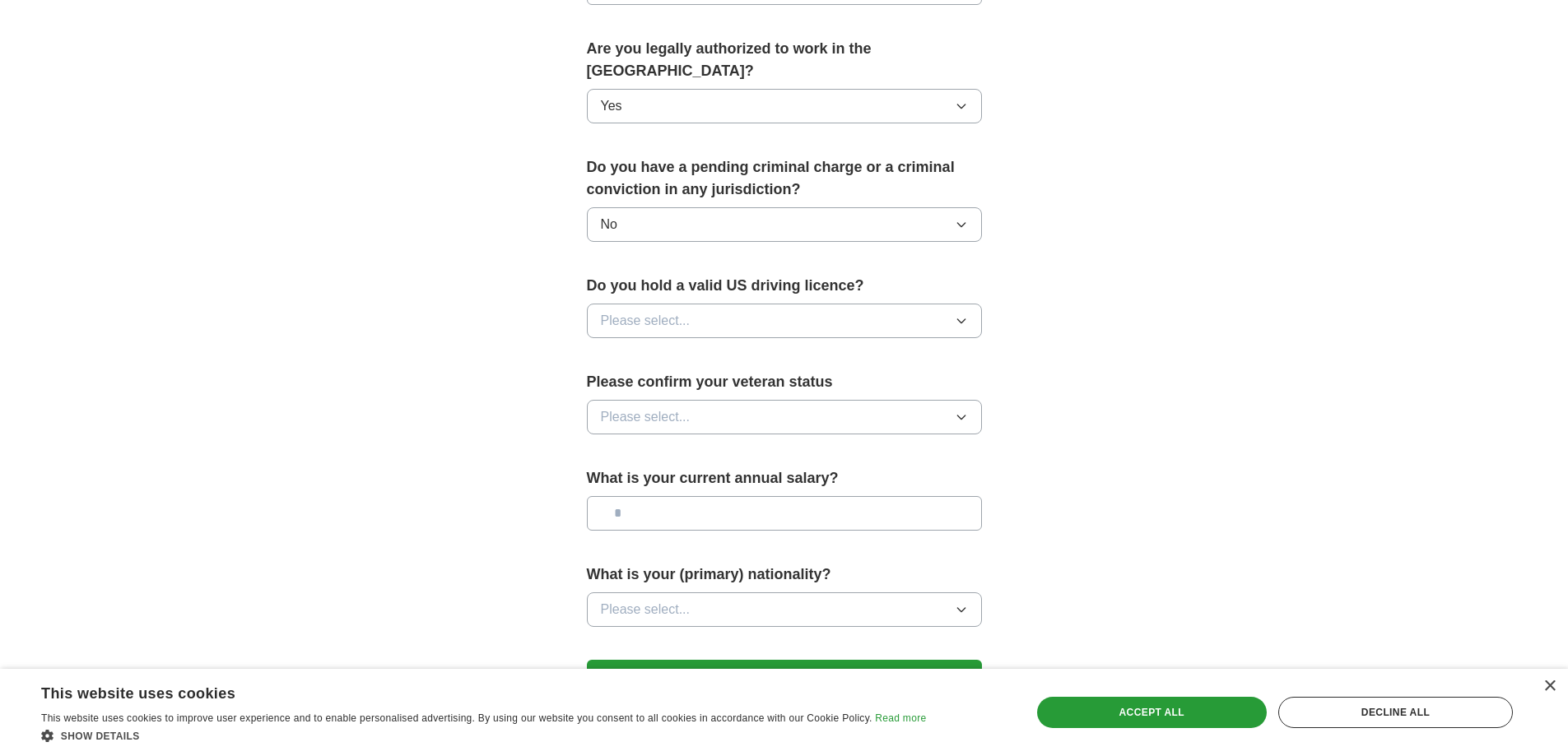
click at [964, 315] on icon "button" at bounding box center [961, 321] width 13 height 13
click at [642, 349] on div "Yes" at bounding box center [784, 358] width 367 height 19
click at [748, 400] on button "Please select..." at bounding box center [784, 416] width 395 height 34
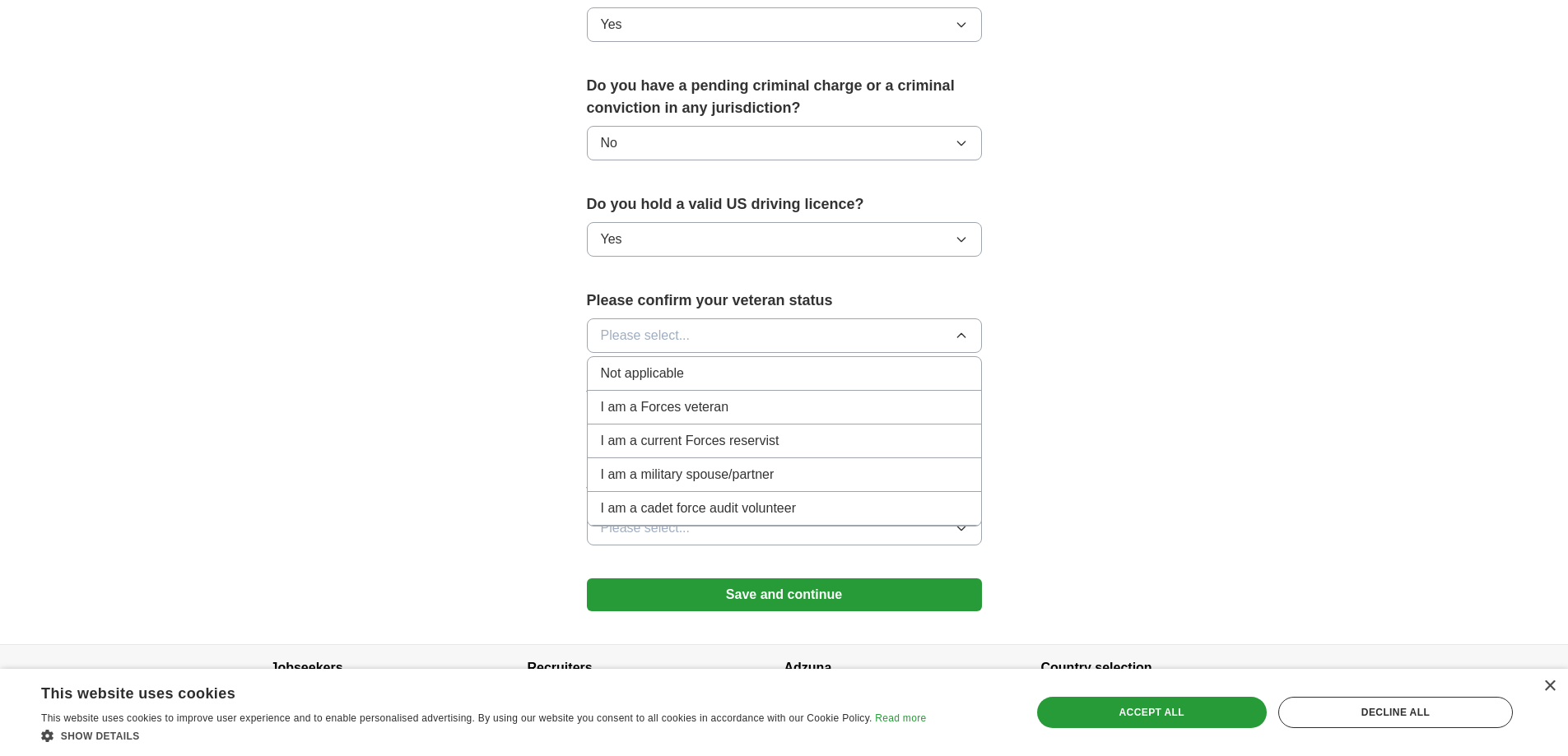
scroll to position [937, 0]
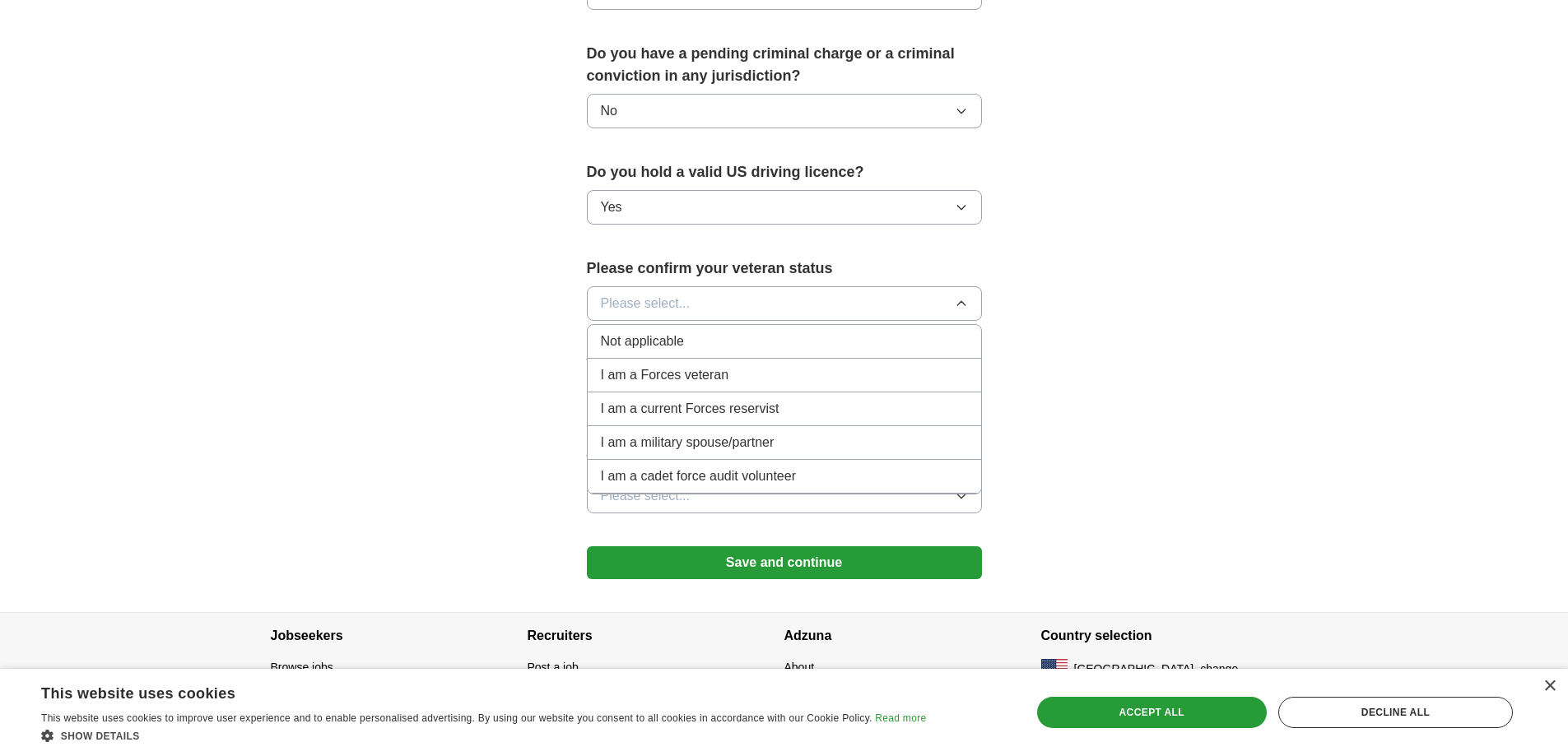
click at [700, 331] on div "Not applicable" at bounding box center [784, 341] width 367 height 19
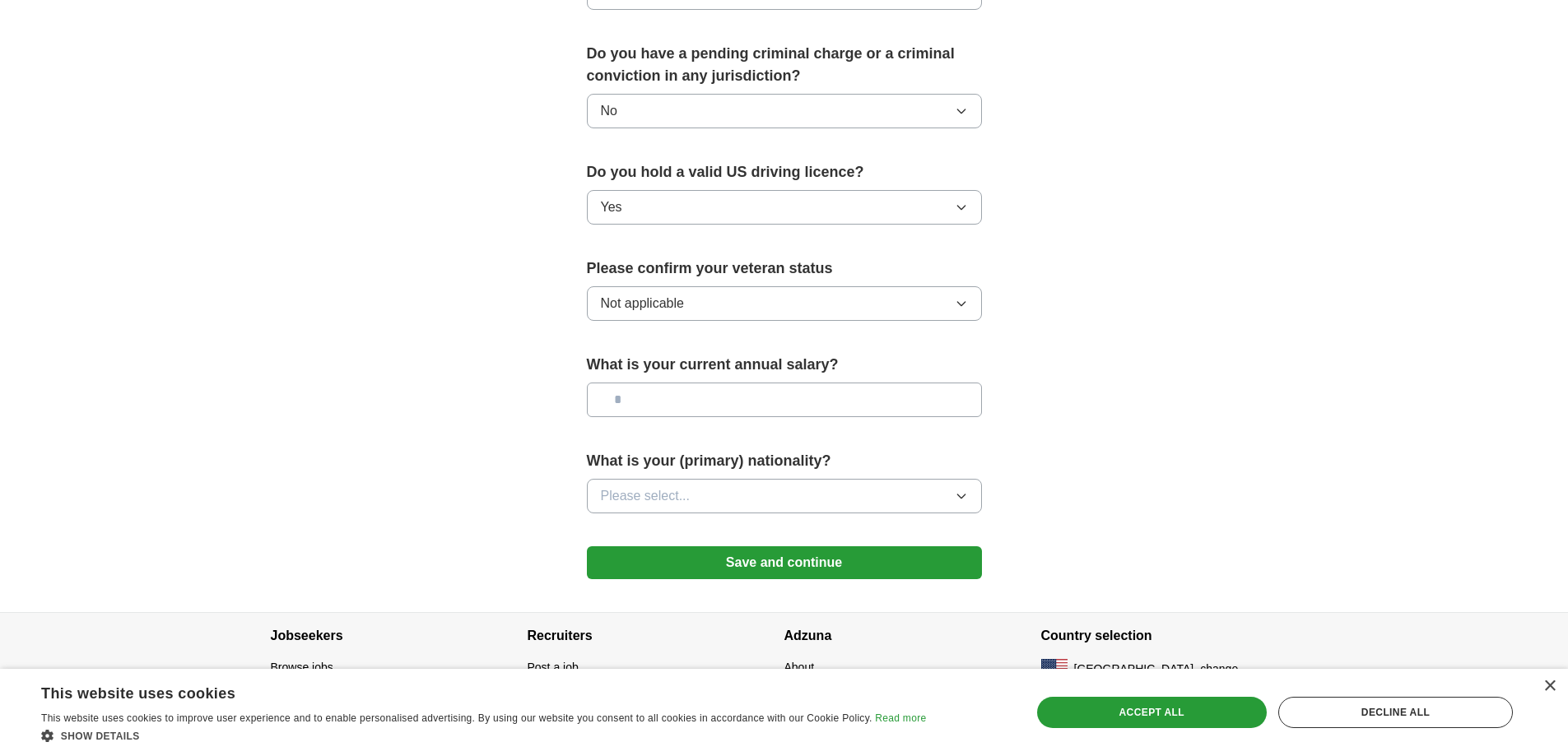
click at [743, 385] on input "text" at bounding box center [784, 400] width 395 height 34
type input "*******"
click at [965, 490] on icon "button" at bounding box center [961, 497] width 13 height 13
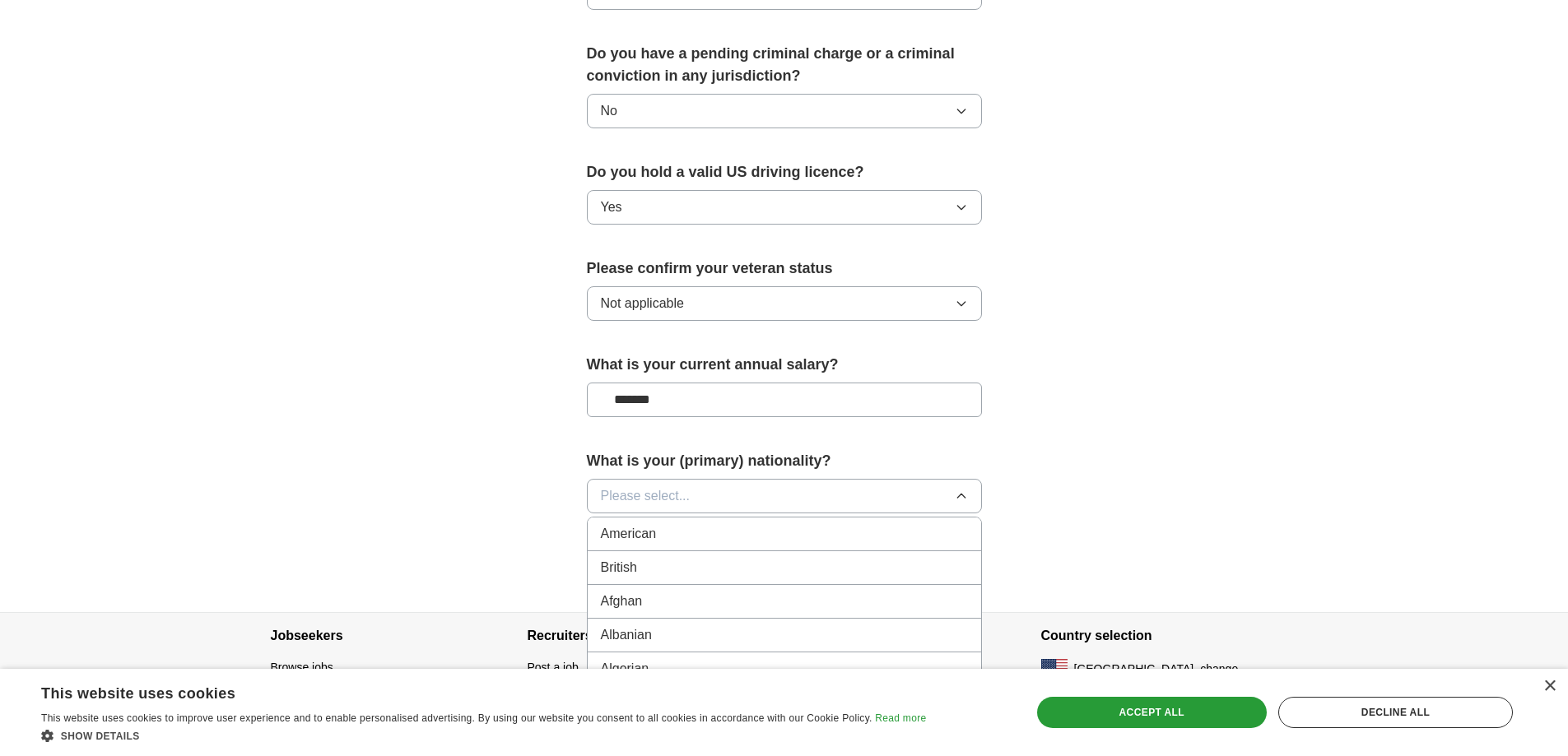
click at [663, 524] on div "American" at bounding box center [784, 534] width 367 height 19
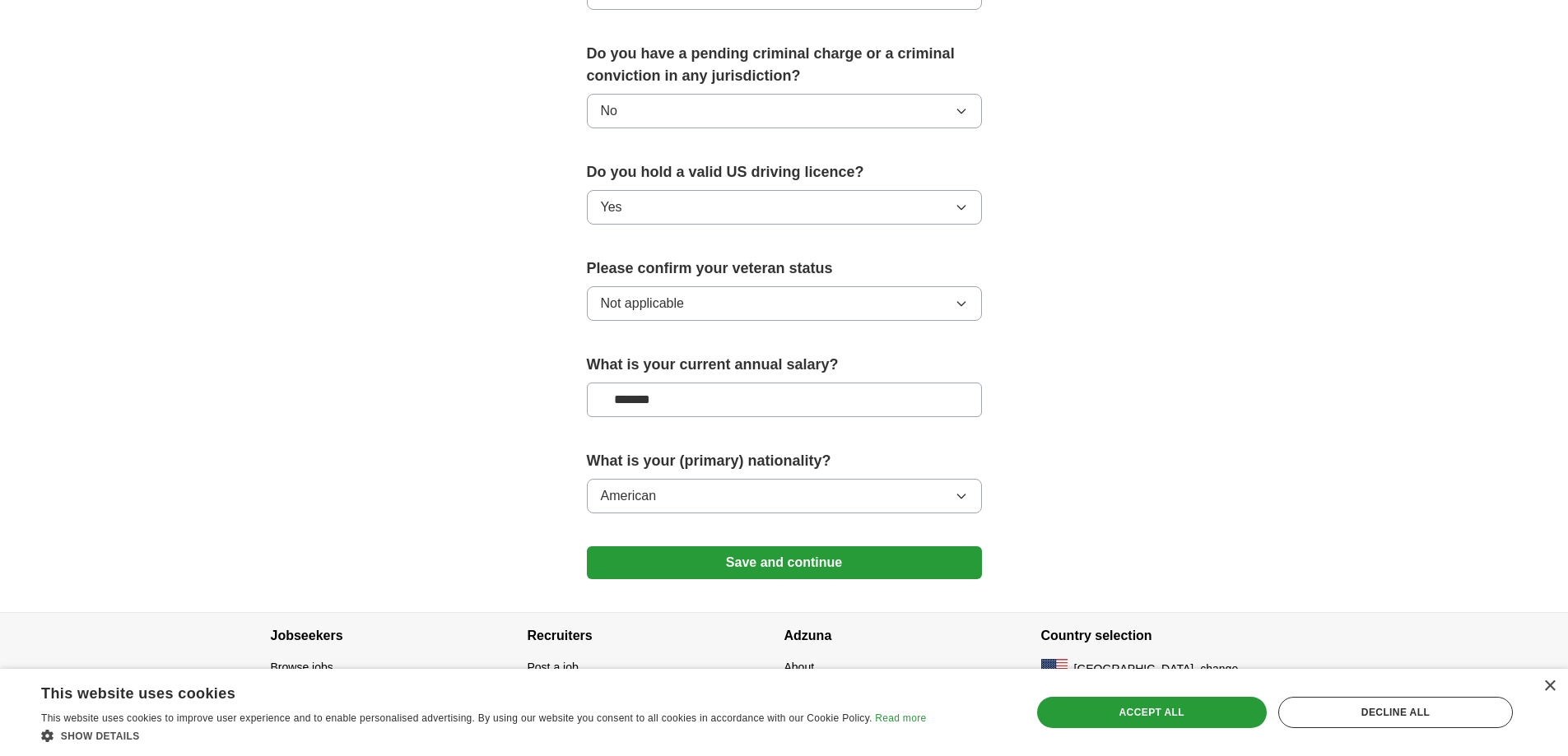
click at [716, 546] on button "Save and continue" at bounding box center [784, 563] width 395 height 33
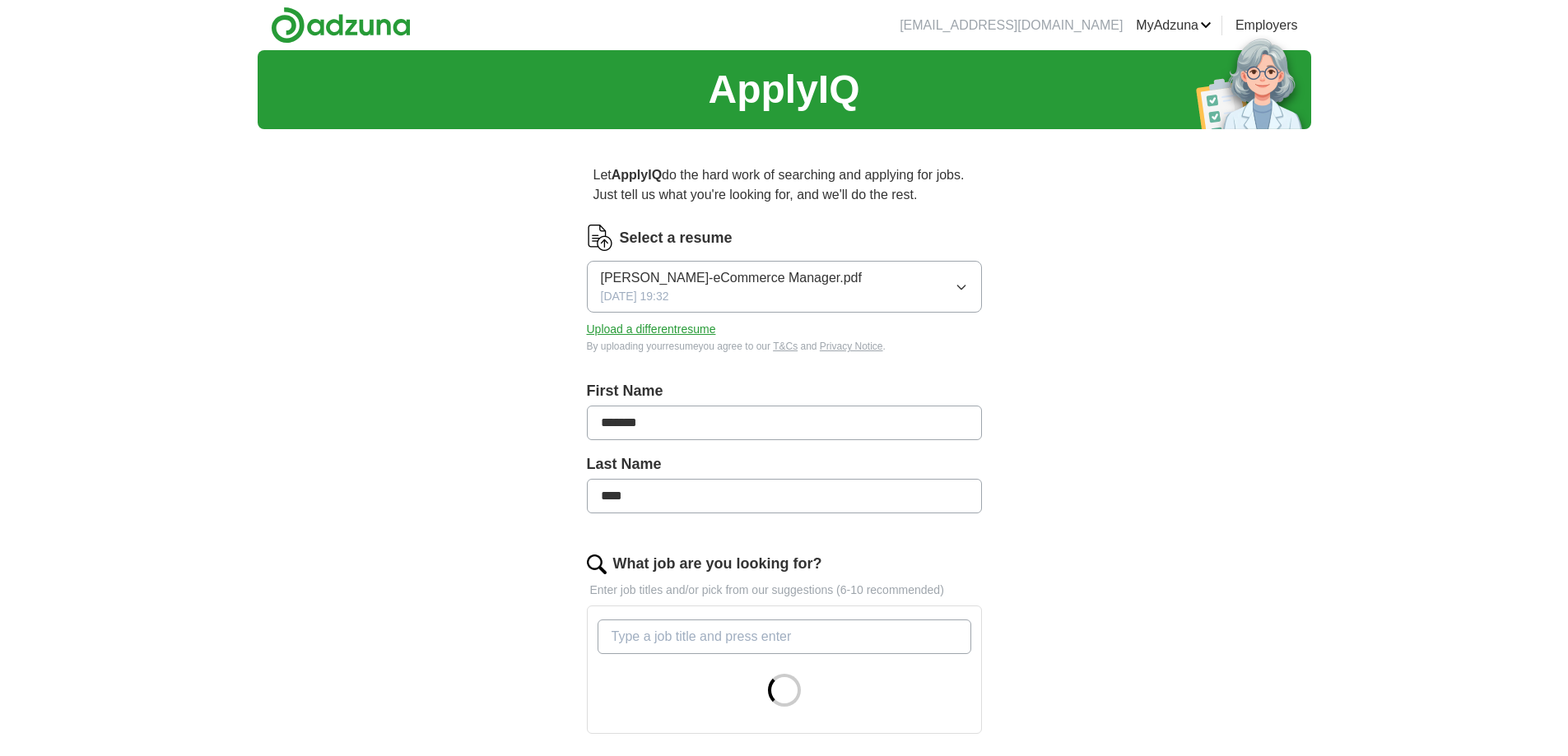
click at [966, 285] on icon "button" at bounding box center [961, 287] width 13 height 13
click at [749, 341] on span "Vincent-Gale-eCommerce Manager.pdf" at bounding box center [731, 334] width 261 height 19
click at [639, 328] on button "Upload a different resume" at bounding box center [652, 330] width 129 height 18
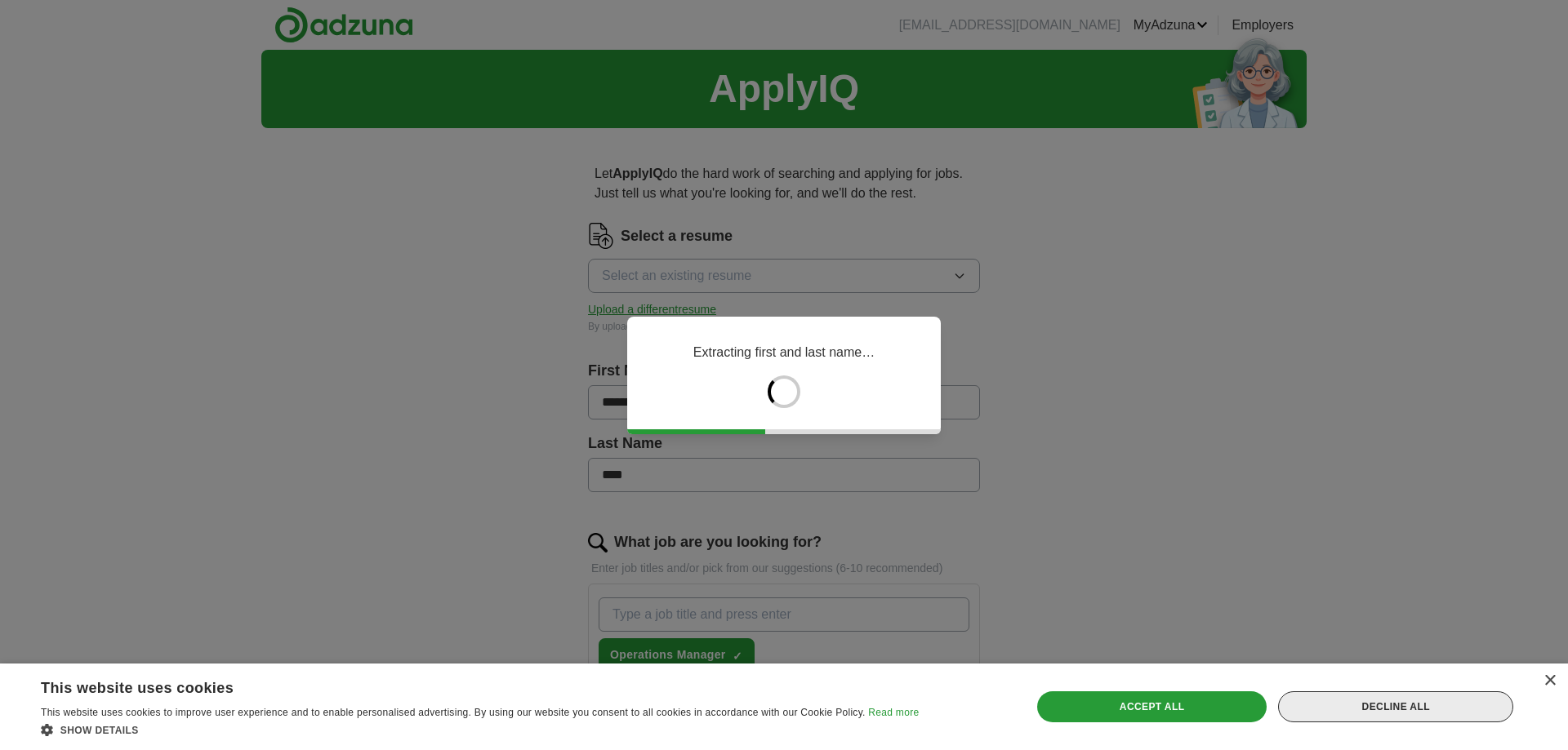
click at [1377, 709] on div "Decline all" at bounding box center [1396, 707] width 235 height 31
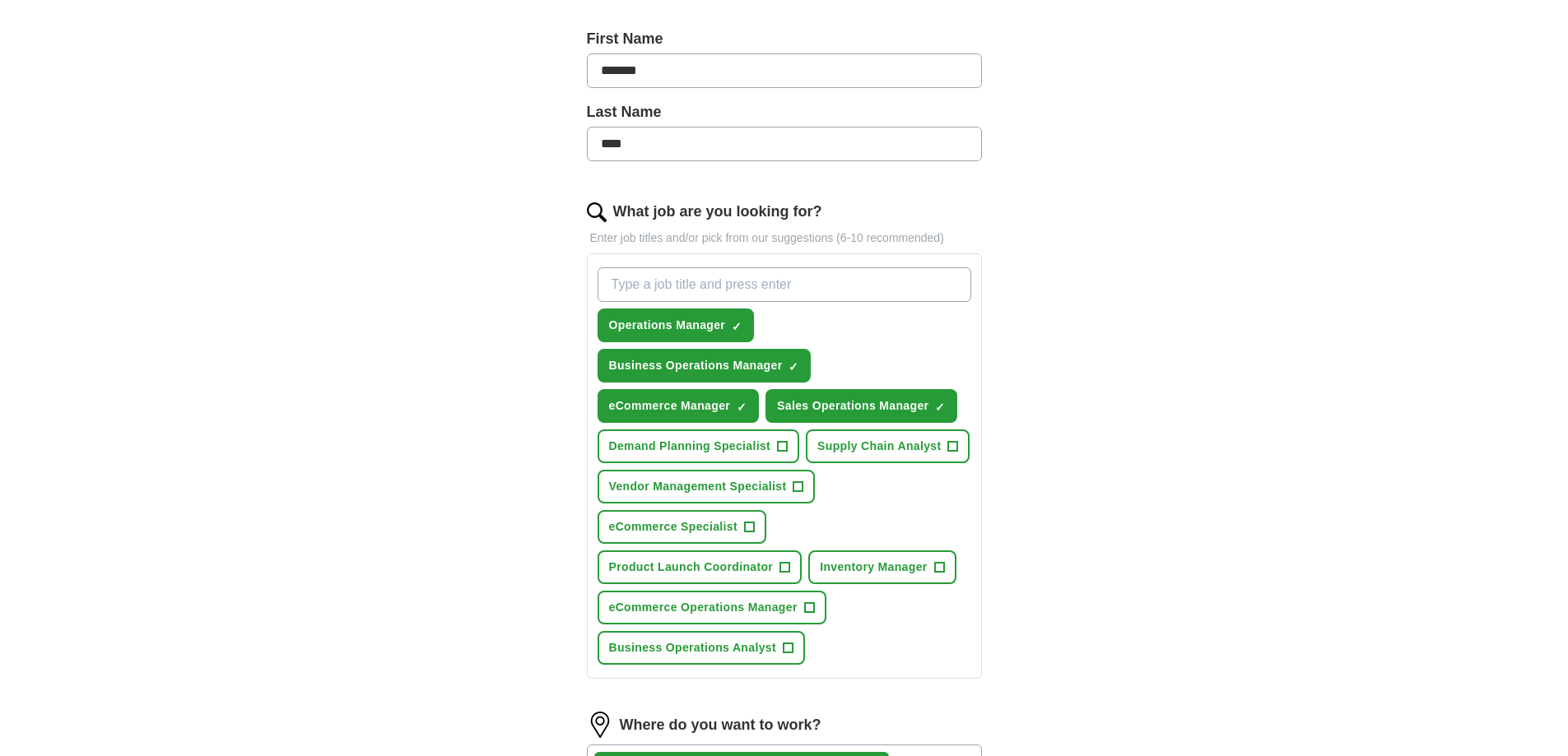
scroll to position [412, 0]
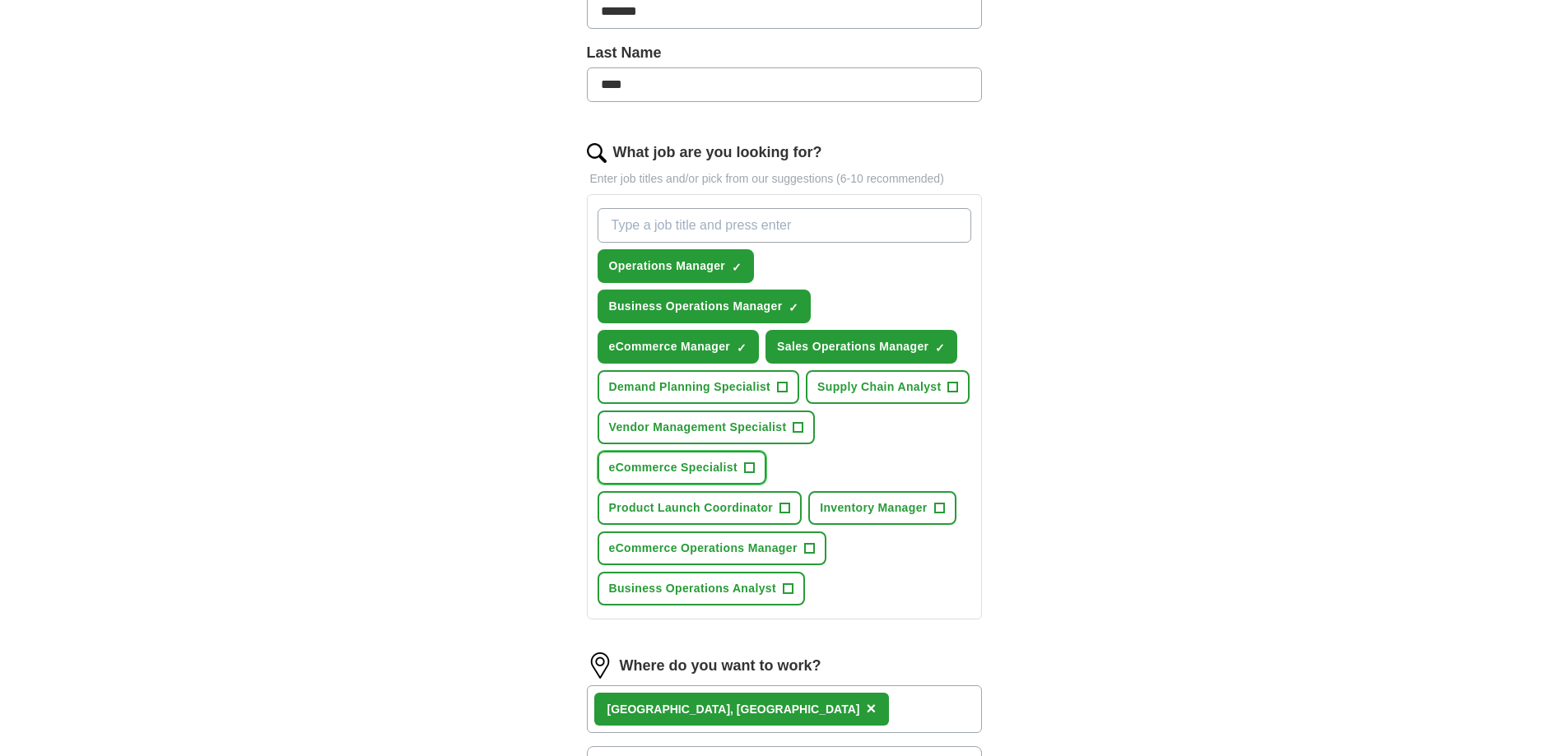
click at [733, 468] on span "eCommerce Specialist" at bounding box center [673, 468] width 128 height 18
click at [780, 549] on span "eCommerce Operations Manager" at bounding box center [703, 548] width 188 height 18
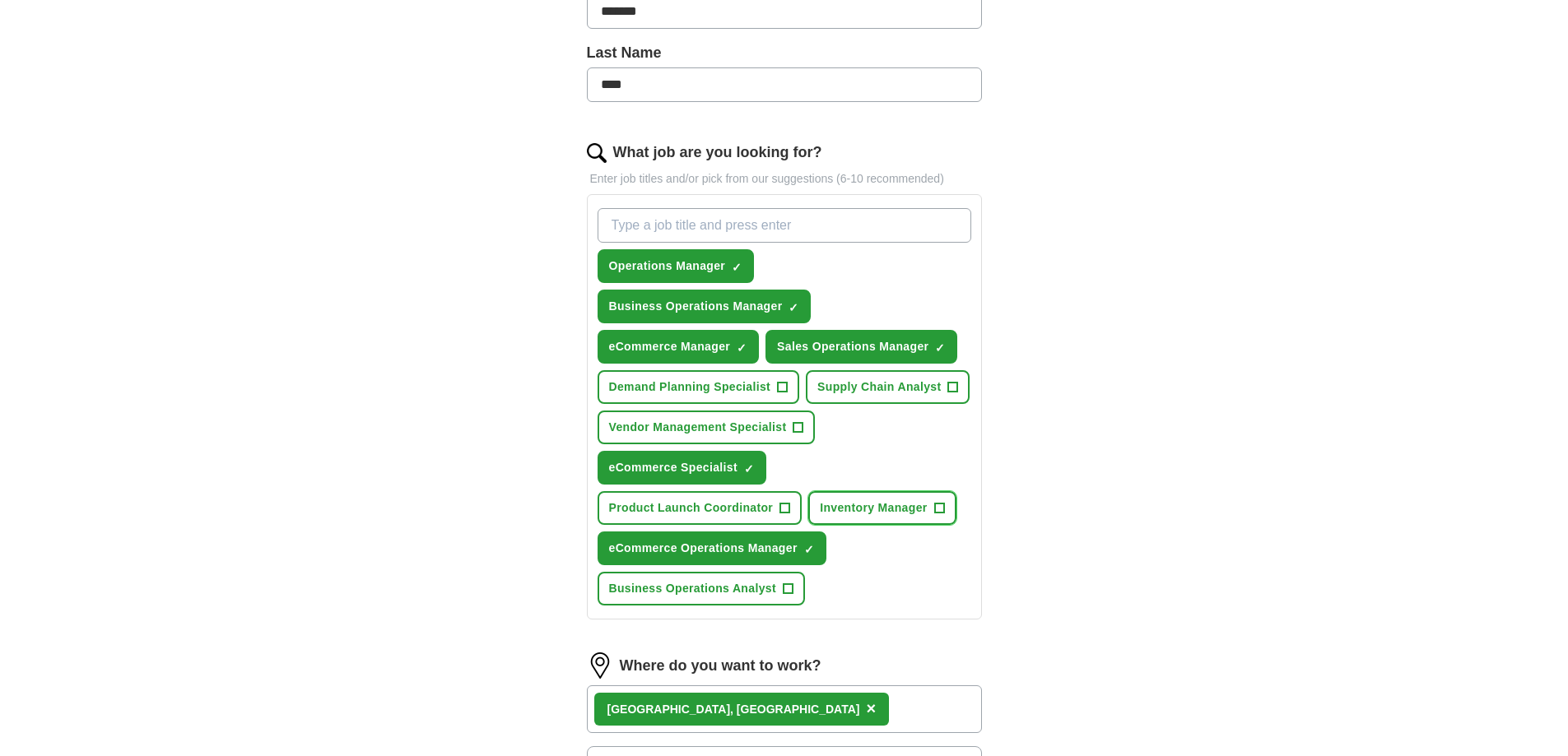
click at [928, 506] on button "Inventory Manager +" at bounding box center [882, 508] width 148 height 34
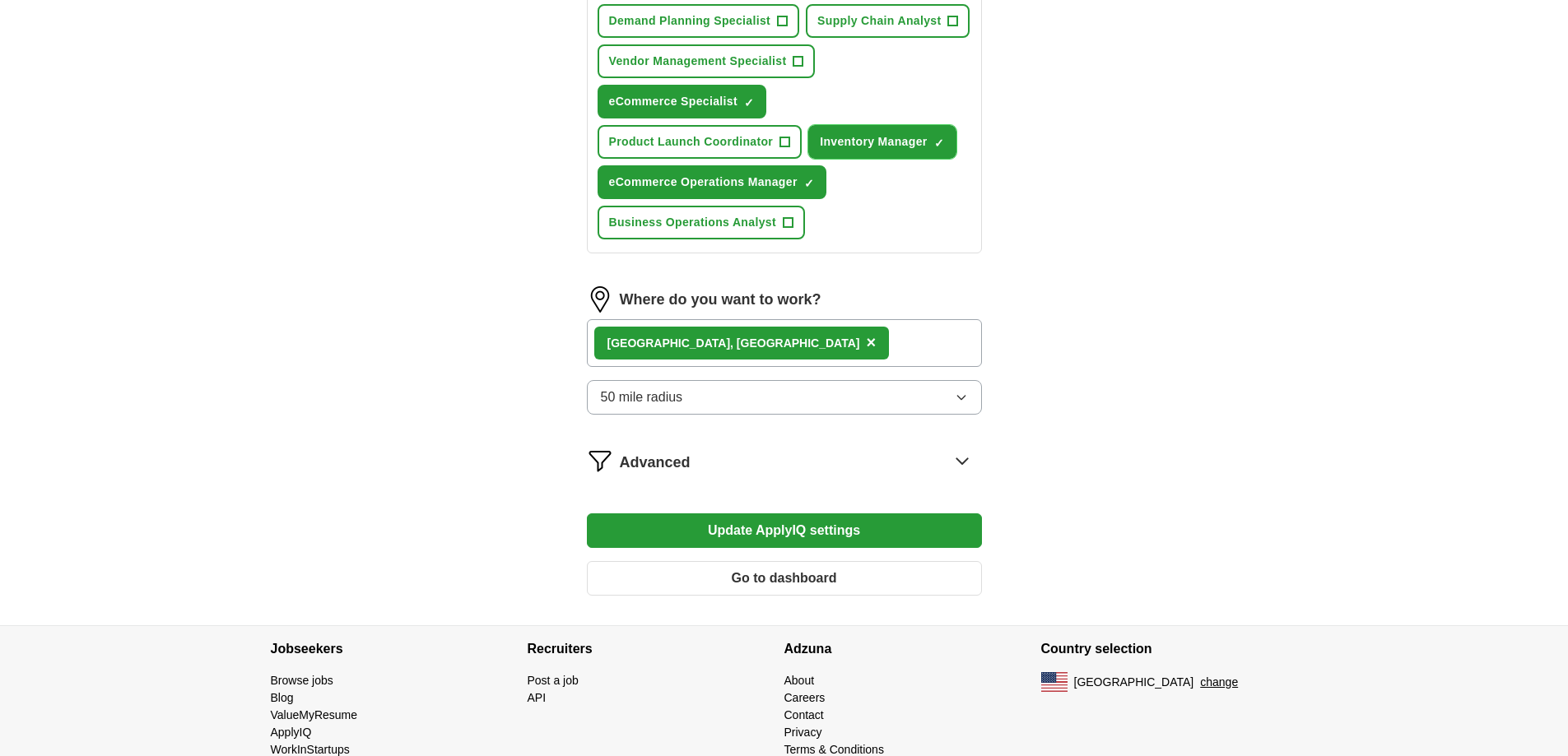
scroll to position [813, 0]
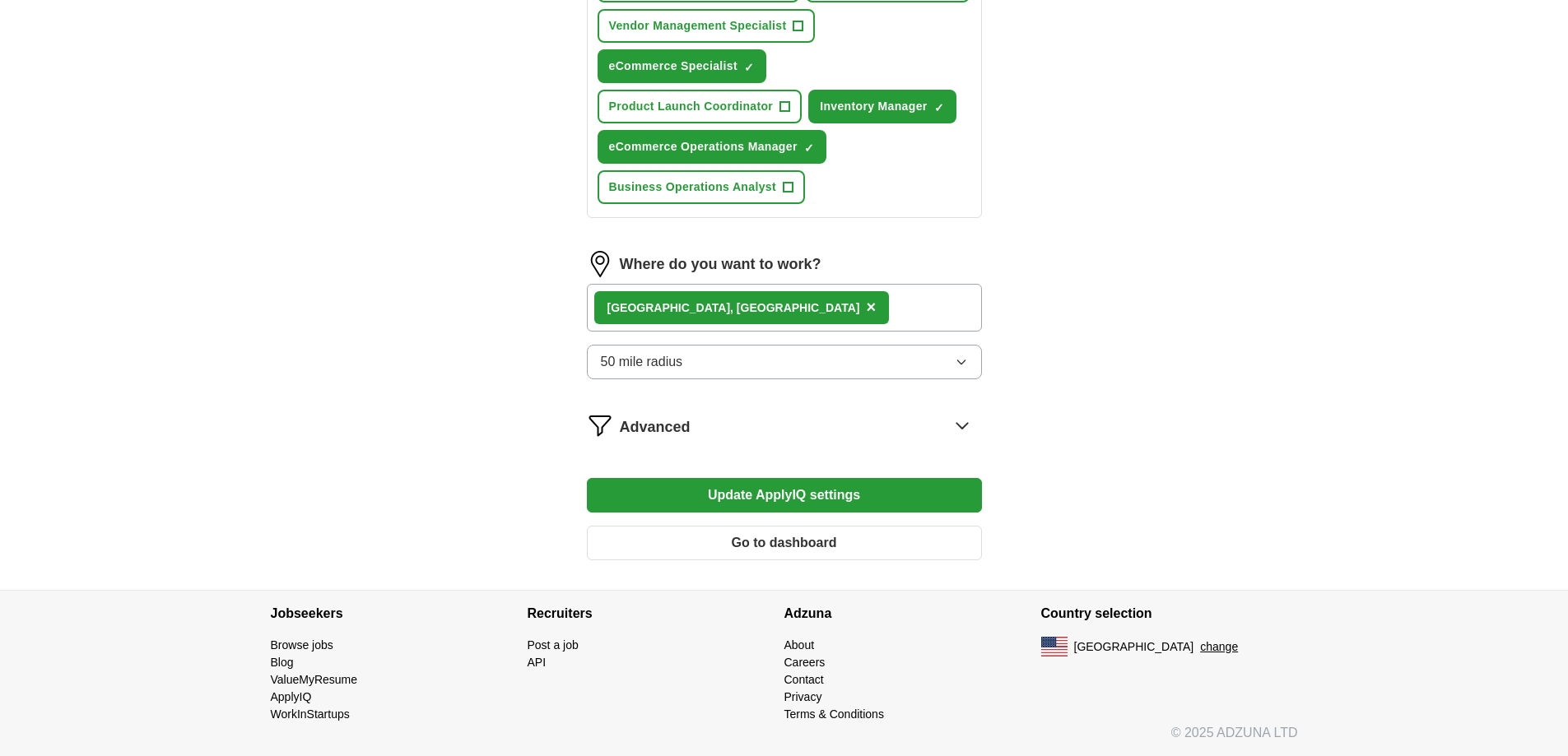
click at [846, 500] on button "Update ApplyIQ settings" at bounding box center [784, 495] width 395 height 34
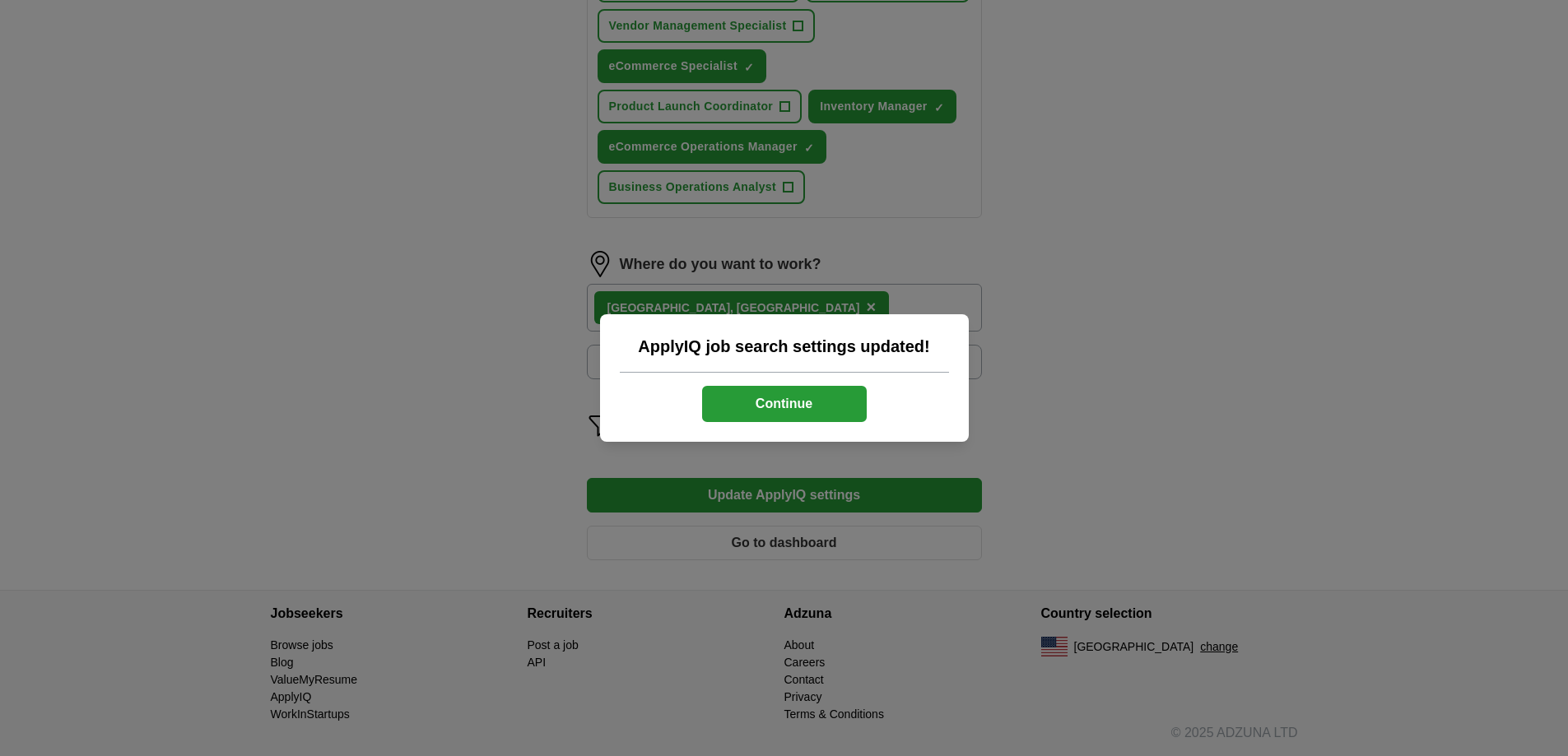
click at [808, 395] on button "Continue" at bounding box center [784, 403] width 164 height 36
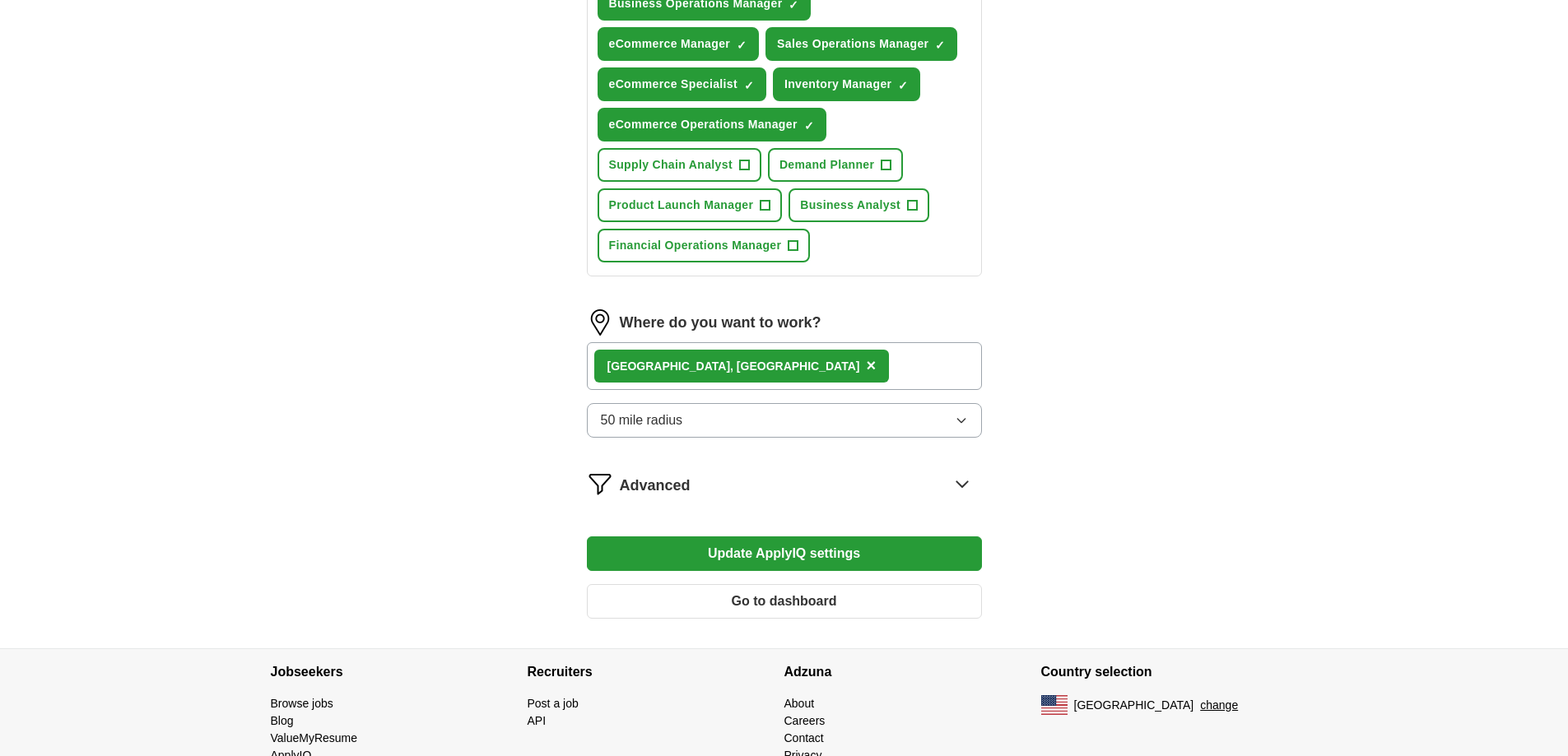
scroll to position [773, 0]
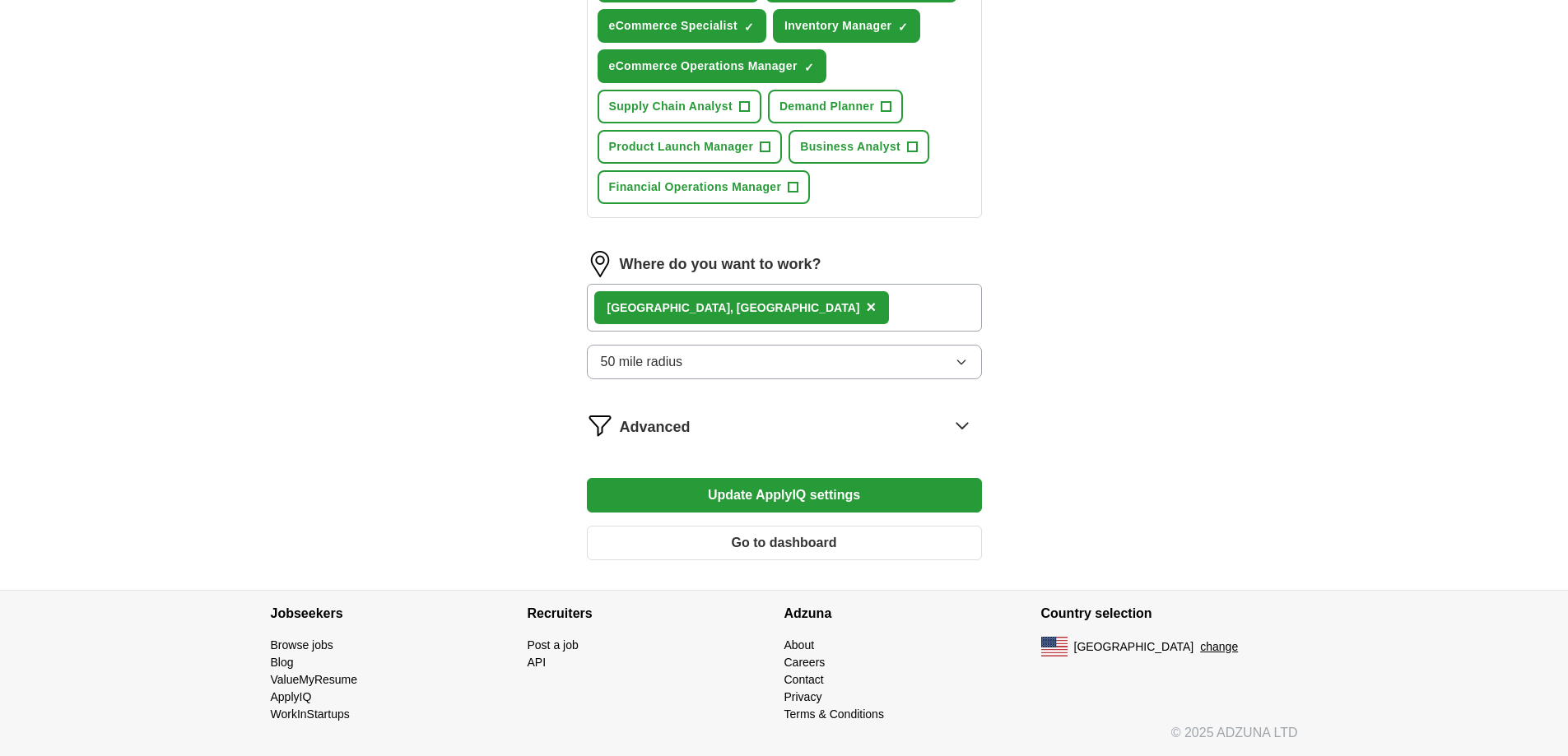
click at [790, 495] on button "Update ApplyIQ settings" at bounding box center [784, 495] width 395 height 34
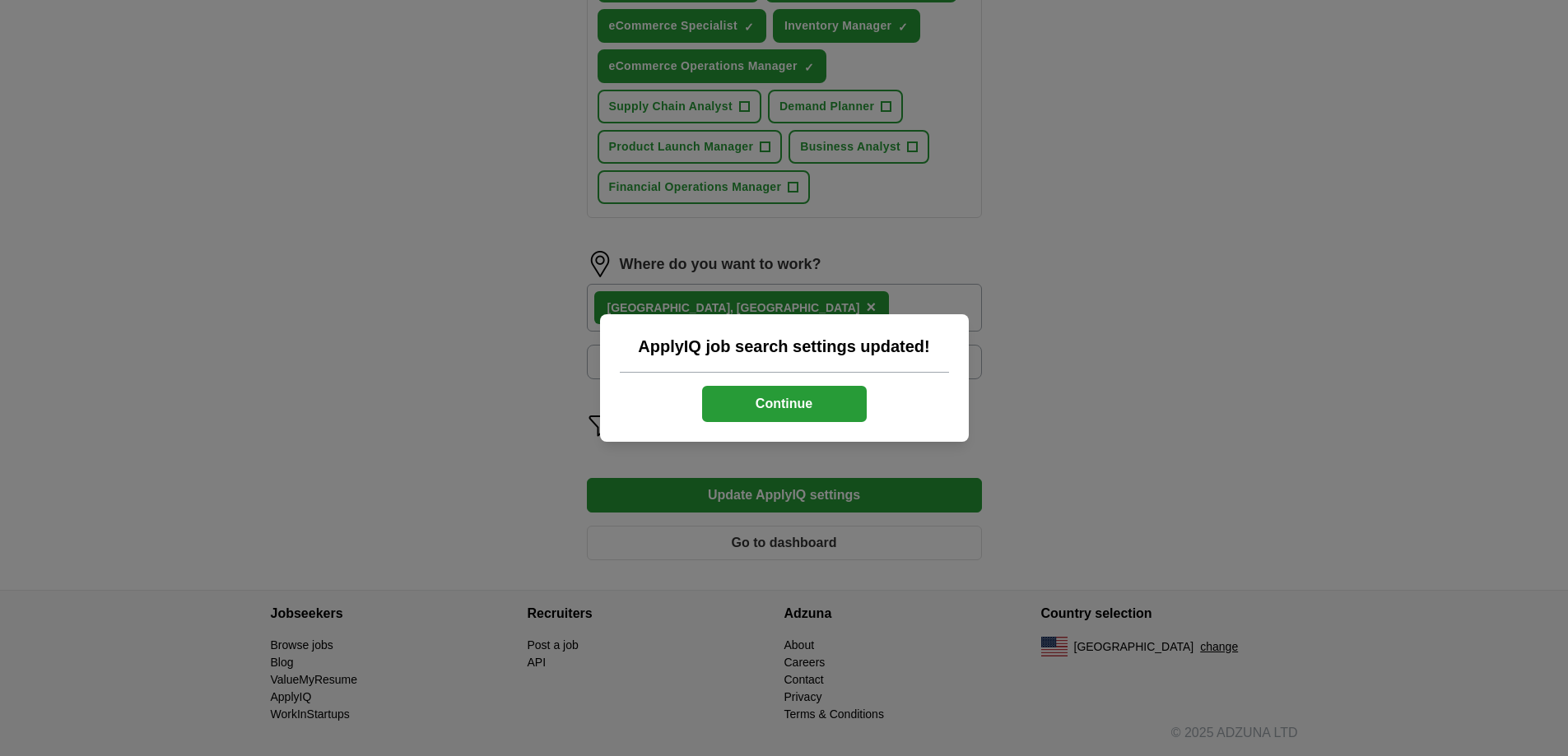
click at [784, 409] on button "Continue" at bounding box center [784, 403] width 164 height 36
